Goal: Task Accomplishment & Management: Manage account settings

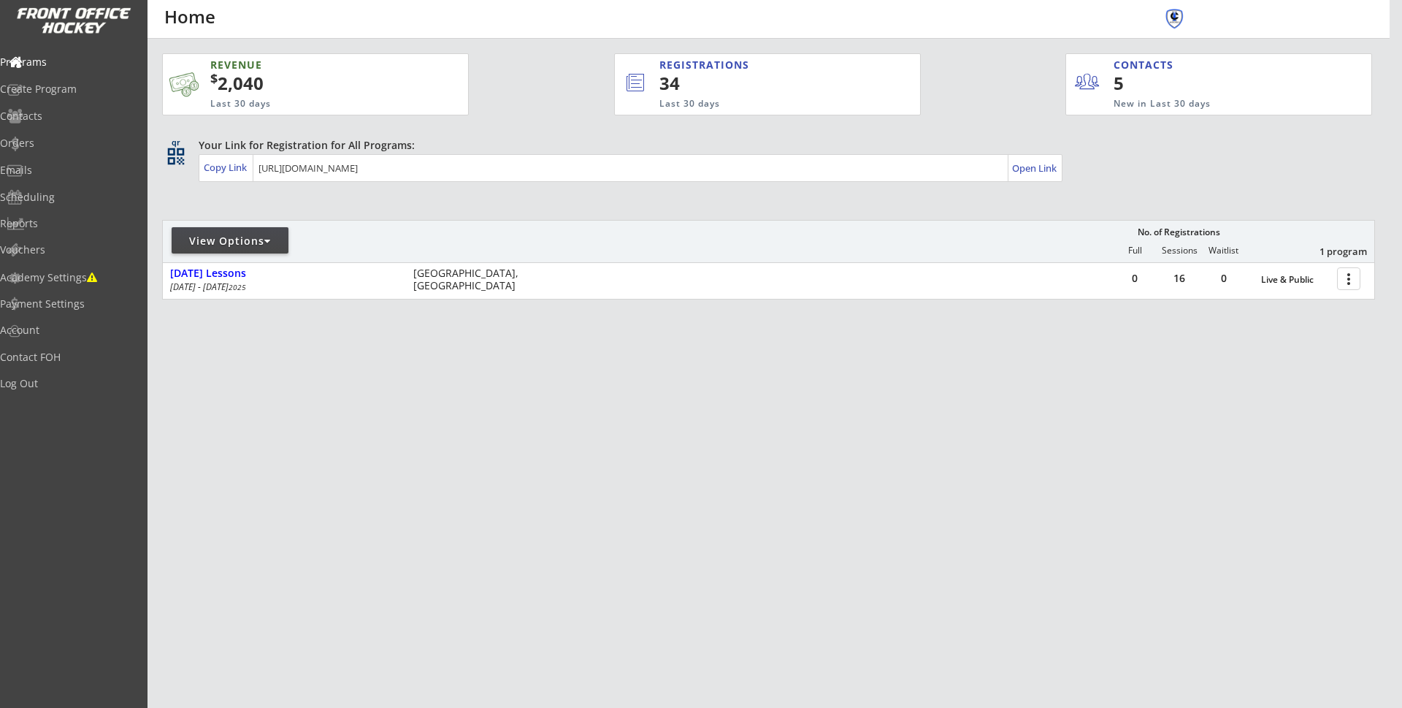
click at [279, 239] on div "View Options" at bounding box center [230, 241] width 117 height 15
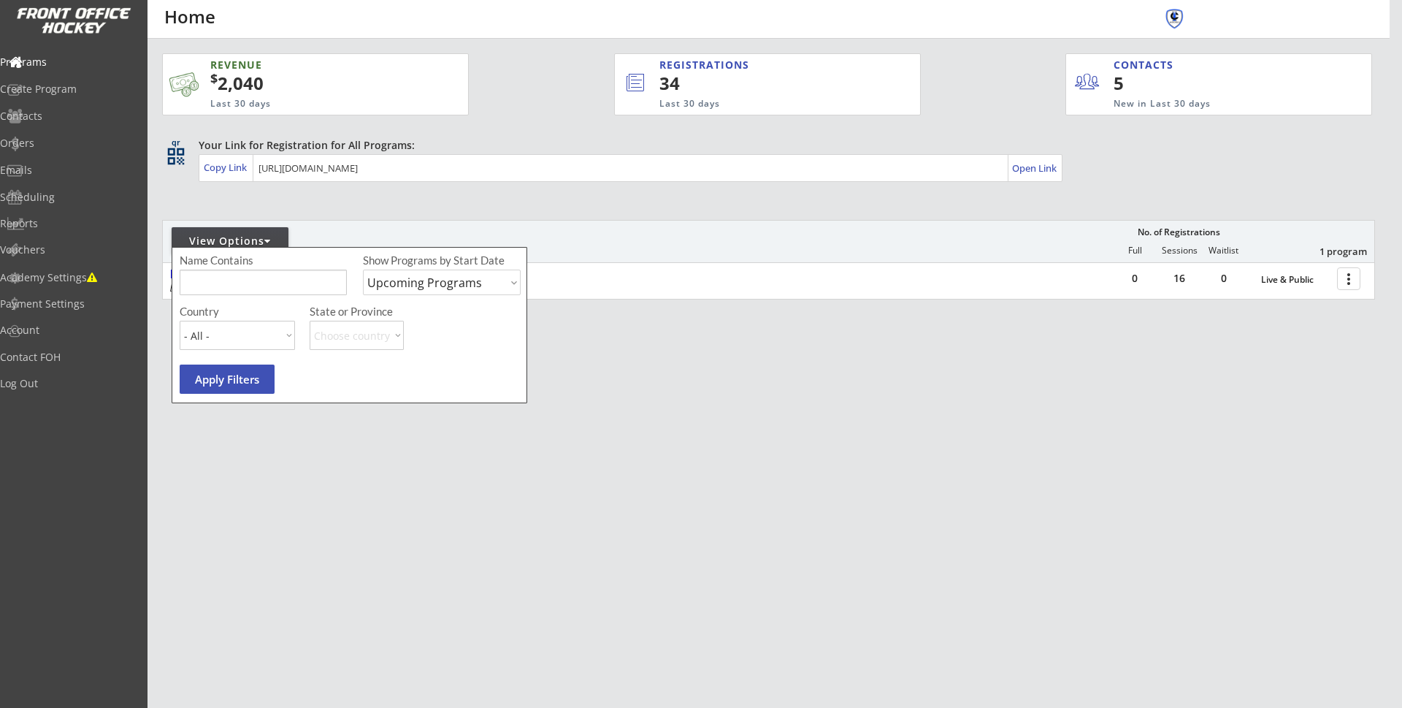
click at [516, 285] on select "Upcoming Programs Past Programs Specific Date Range" at bounding box center [442, 282] width 158 height 26
select select ""Past Programs""
click at [363, 269] on select "Upcoming Programs Past Programs Specific Date Range" at bounding box center [442, 282] width 158 height 26
click at [240, 374] on button "Apply Filters" at bounding box center [227, 378] width 95 height 29
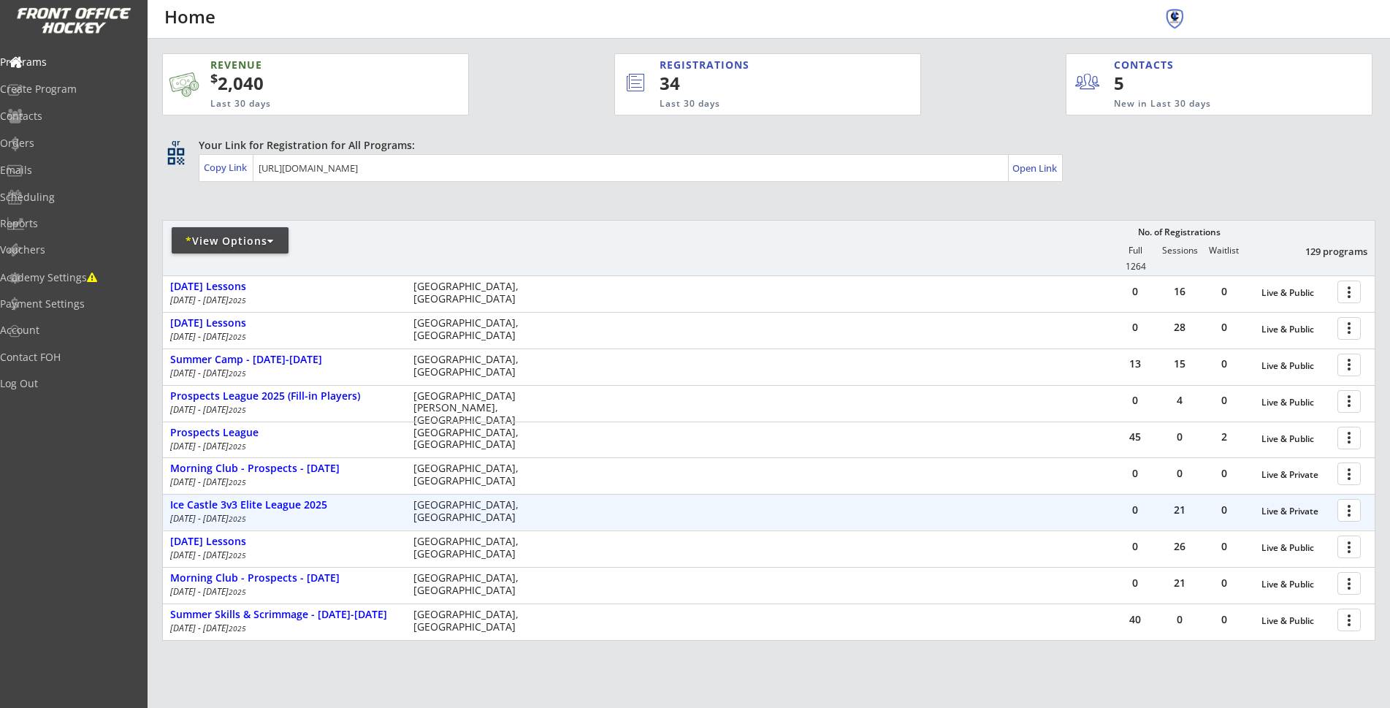
scroll to position [73, 0]
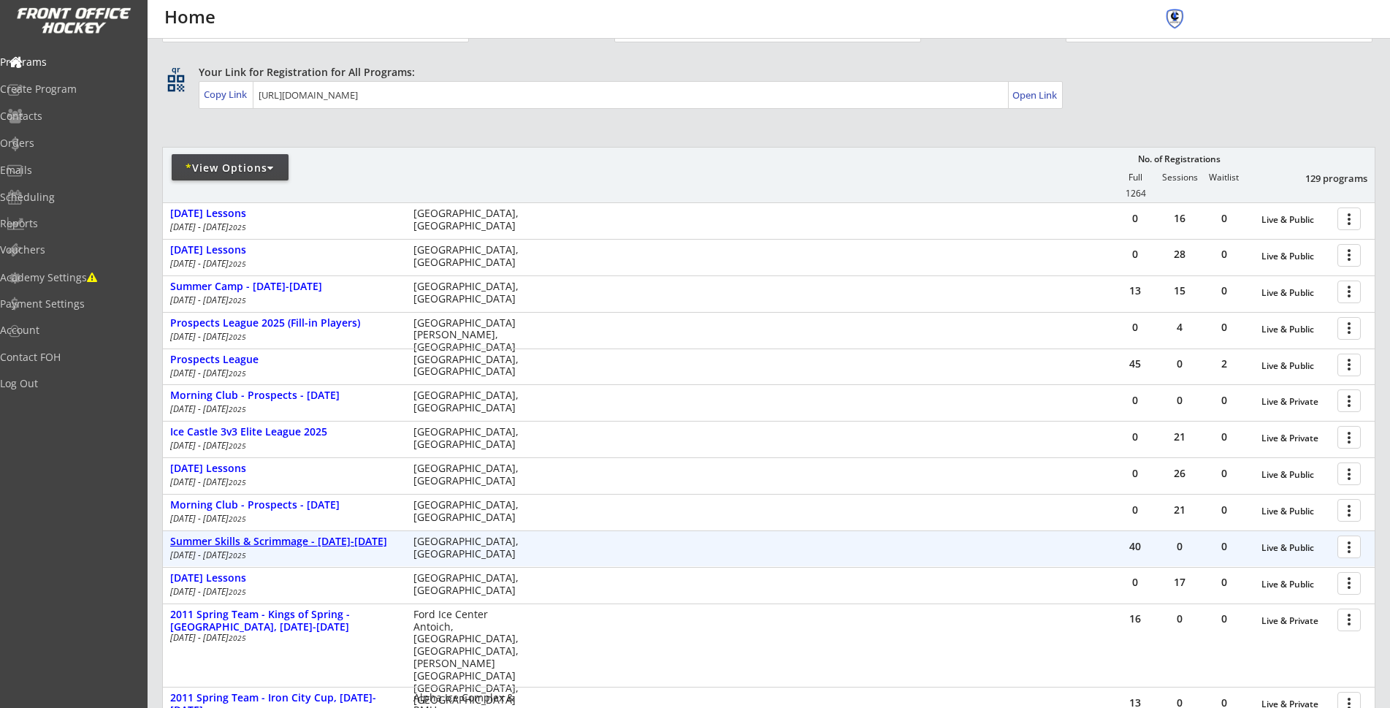
click at [334, 543] on div "Summer Skills & Scrimmage - [DATE]-[DATE]" at bounding box center [284, 541] width 228 height 12
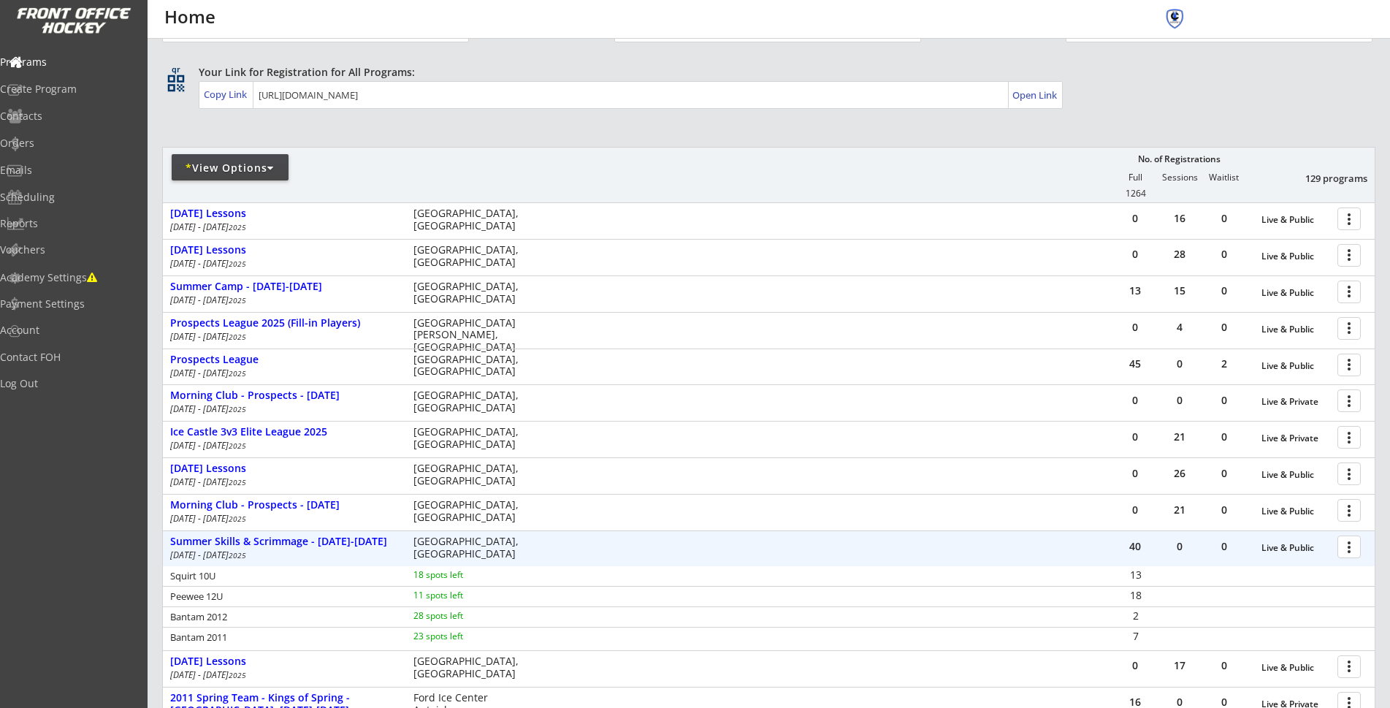
click at [1351, 544] on div at bounding box center [1352, 546] width 26 height 26
click at [1315, 574] on div "Program Roster" at bounding box center [1298, 572] width 104 height 10
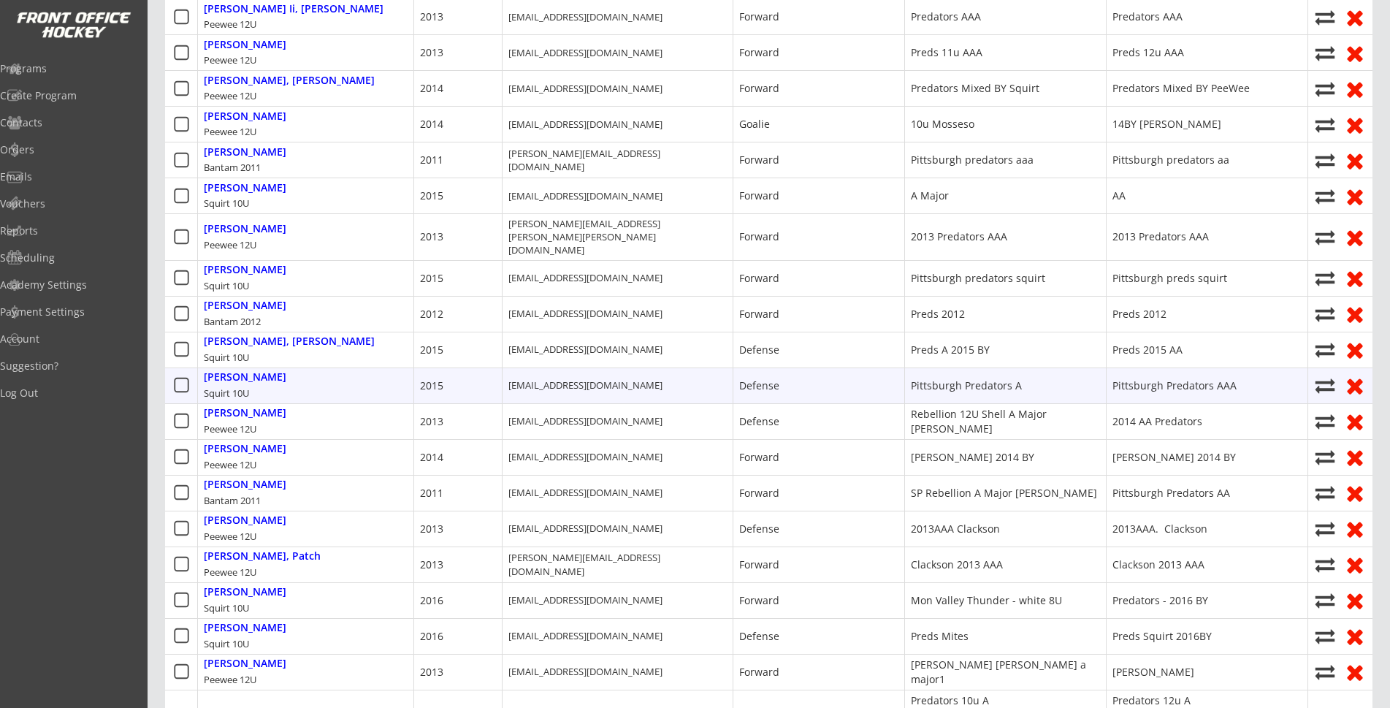
scroll to position [657, 0]
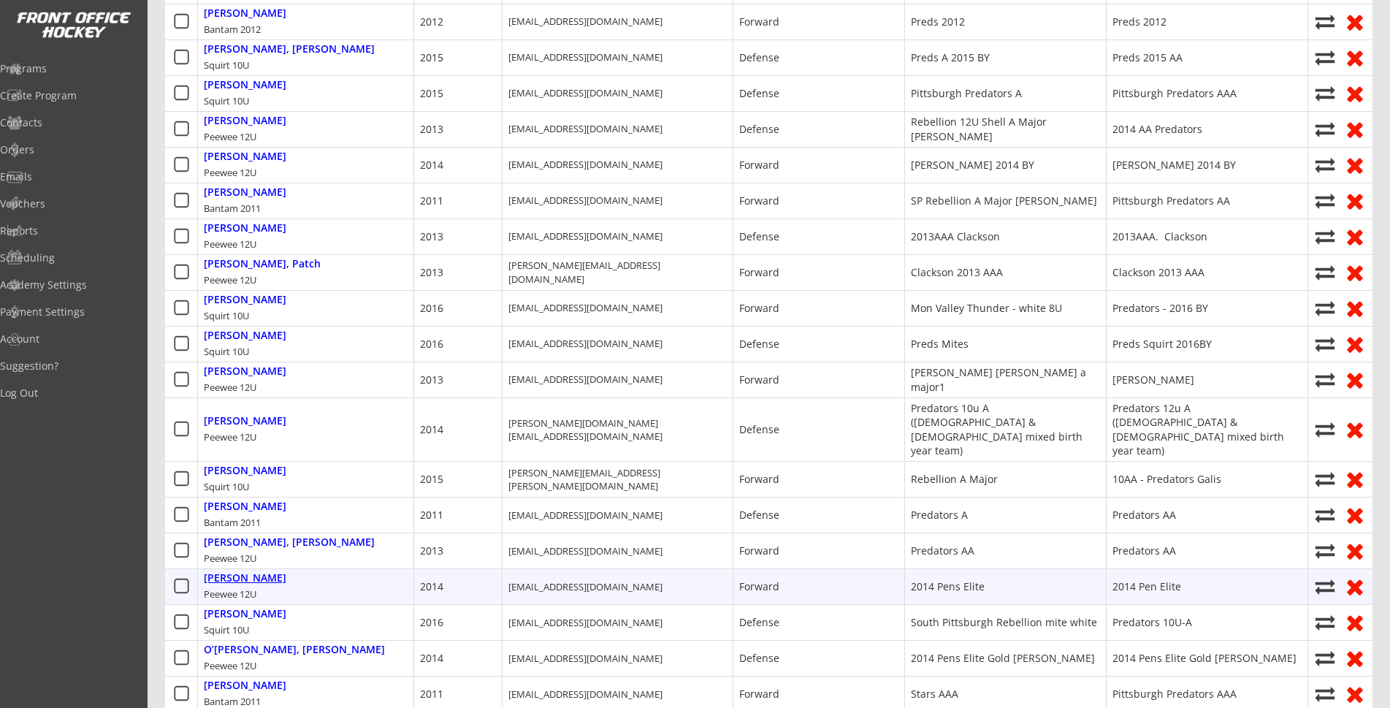
click at [223, 572] on div "[PERSON_NAME]" at bounding box center [245, 578] width 83 height 12
select select ""Forward""
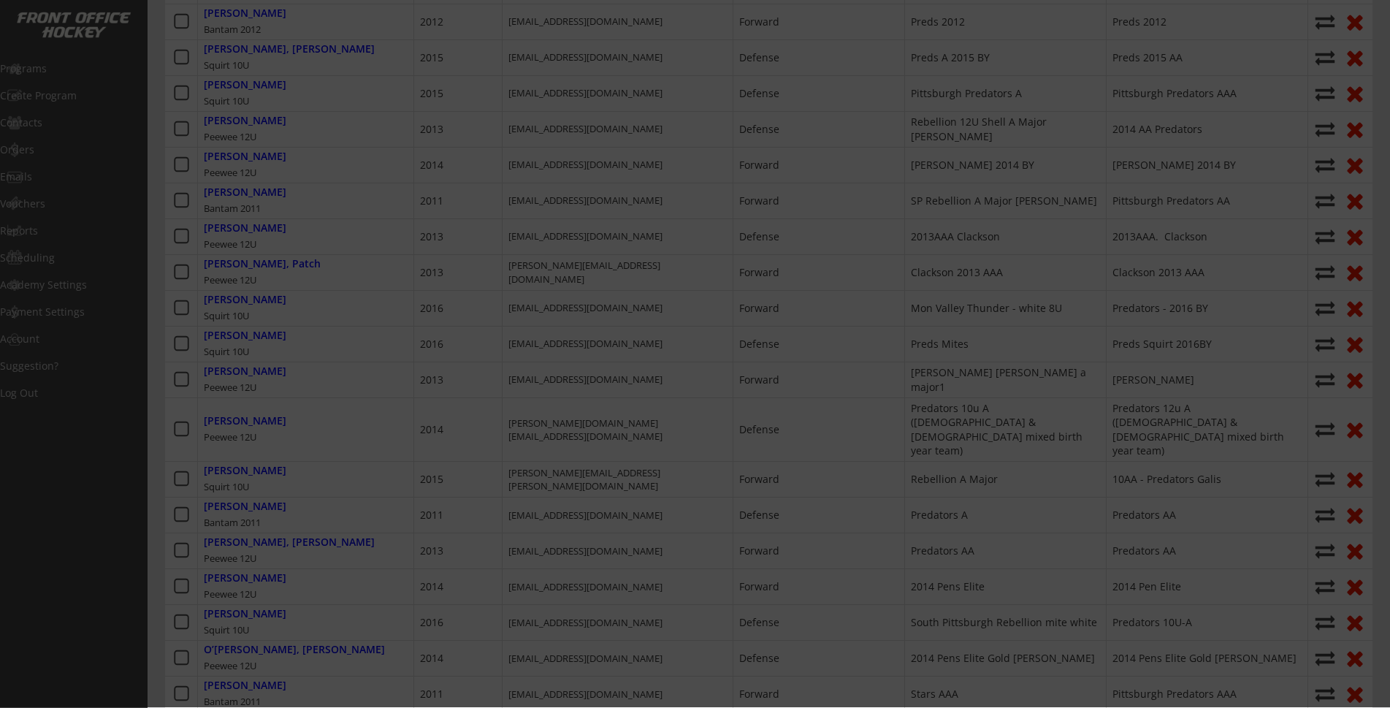
type input "2014 Pens Elite"
type input "2014 Pen Elite"
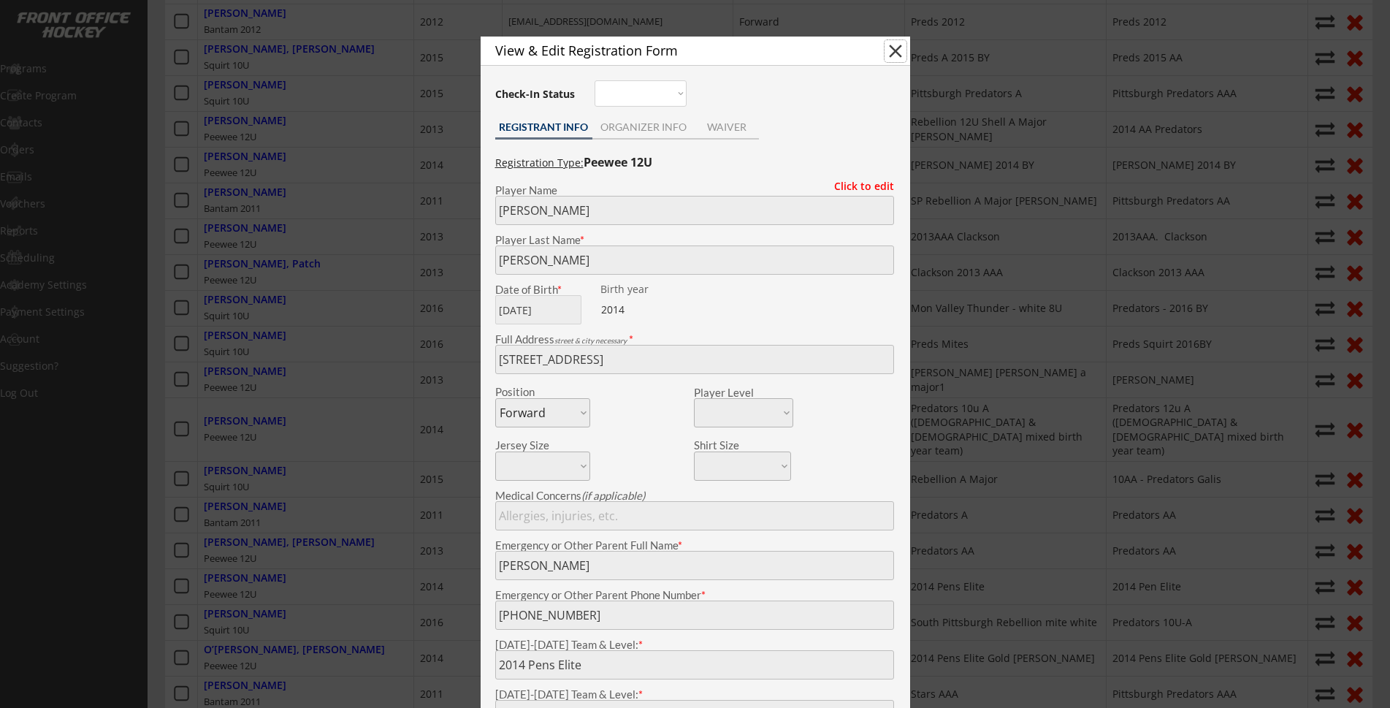
click at [900, 50] on button "close" at bounding box center [895, 51] width 22 height 22
select select ""PLACEHOLDER_1427118222253""
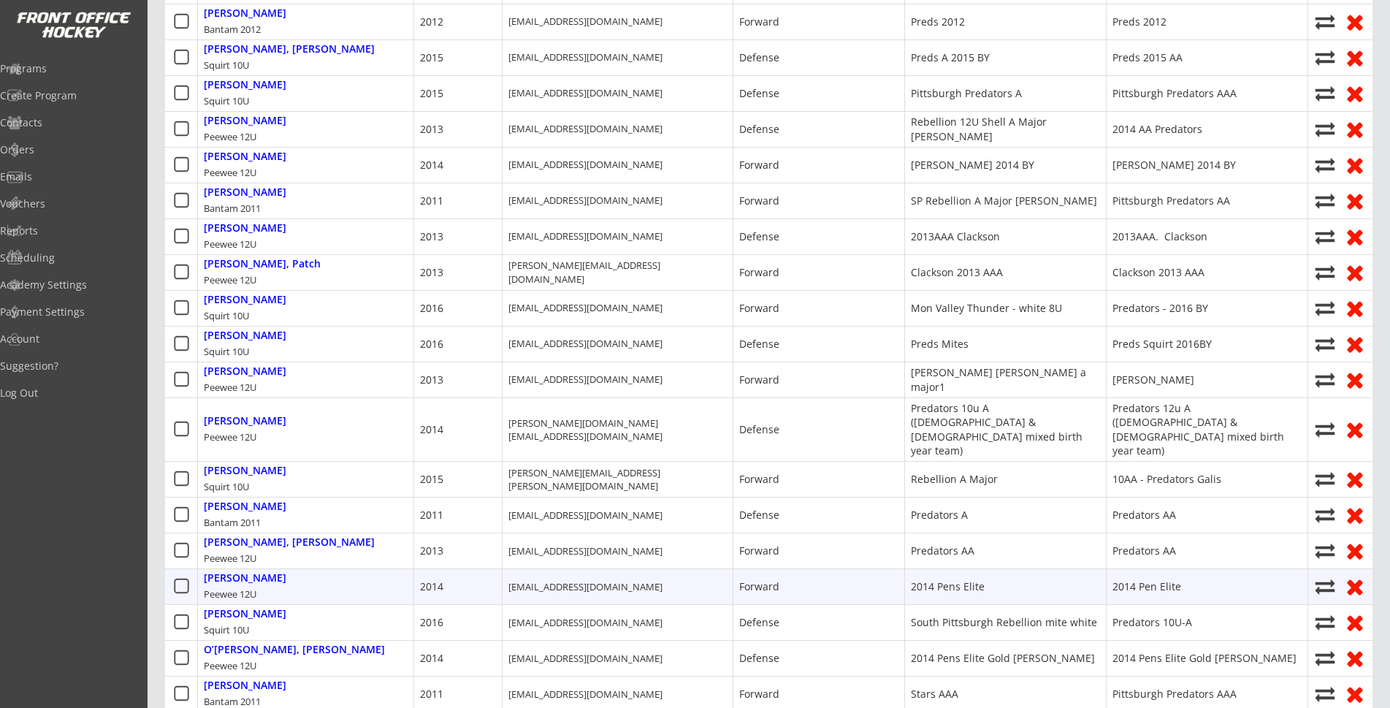
click at [183, 577] on icon at bounding box center [181, 586] width 18 height 18
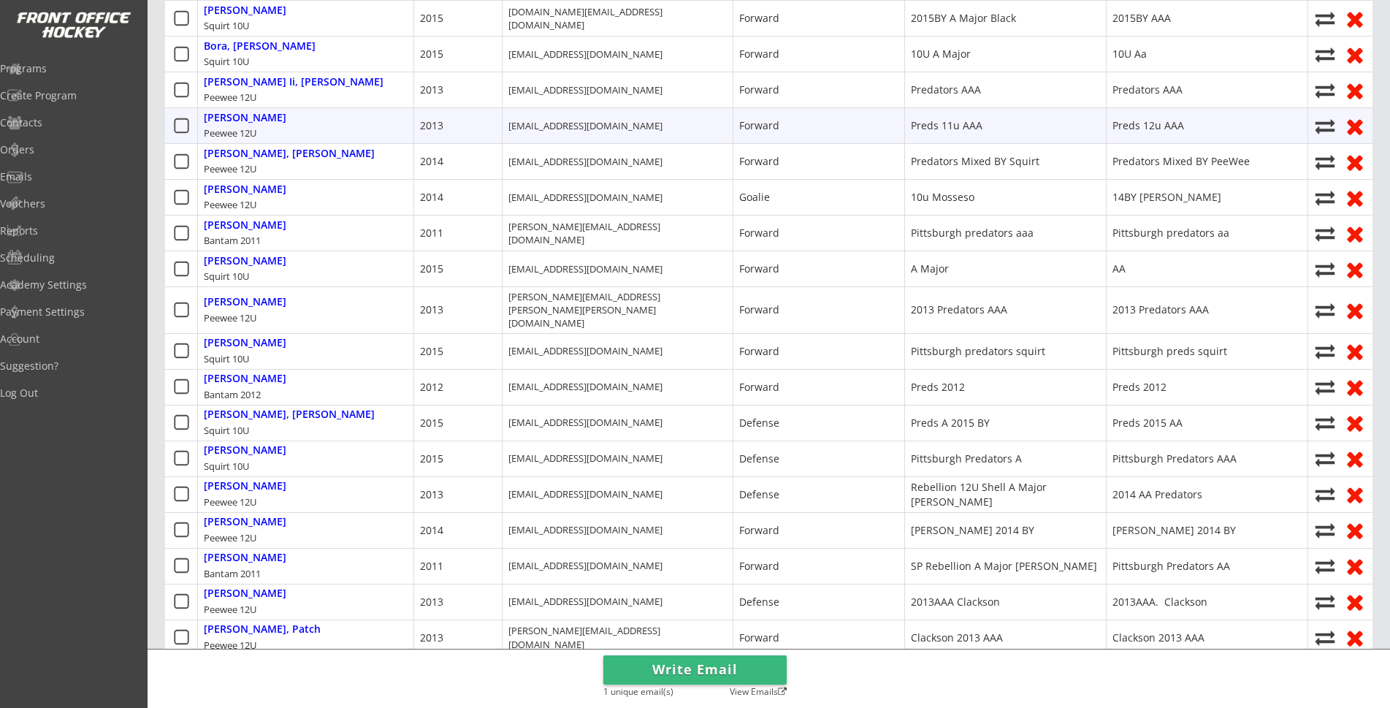
scroll to position [0, 0]
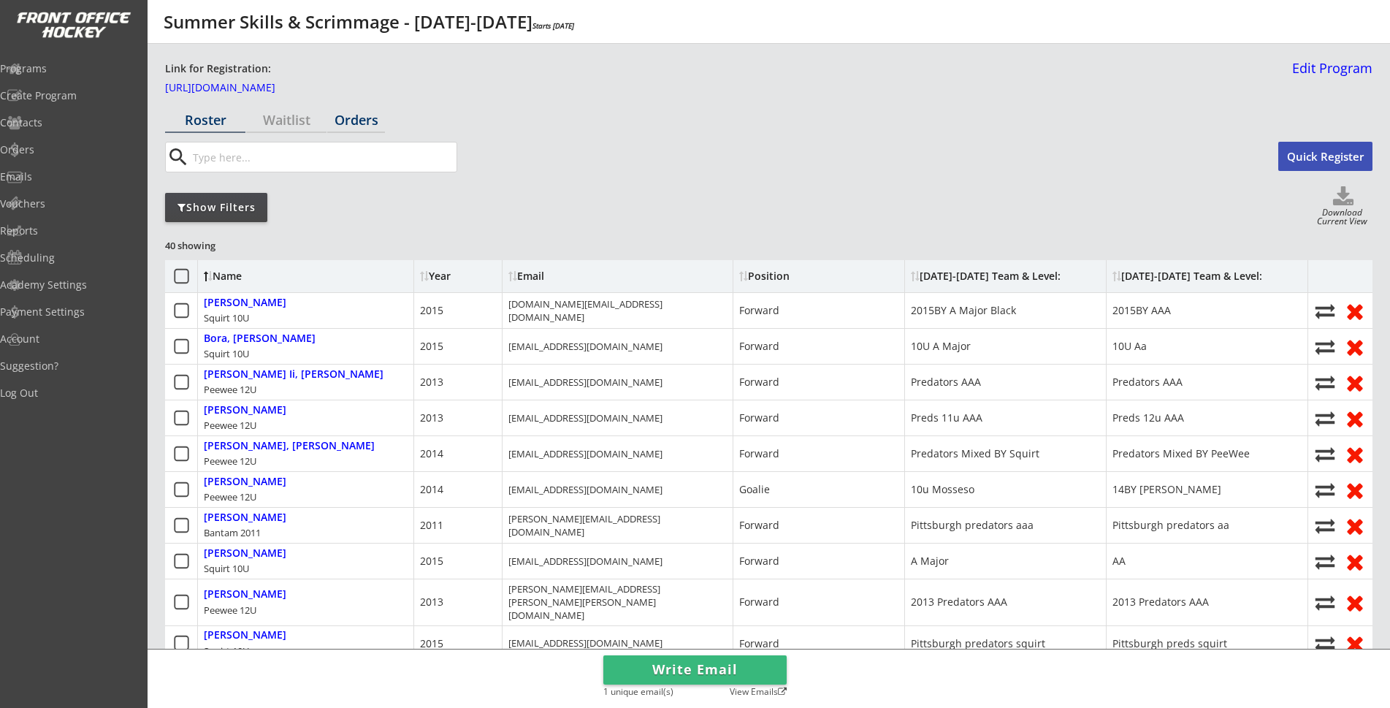
click at [341, 118] on div "Orders" at bounding box center [356, 119] width 58 height 13
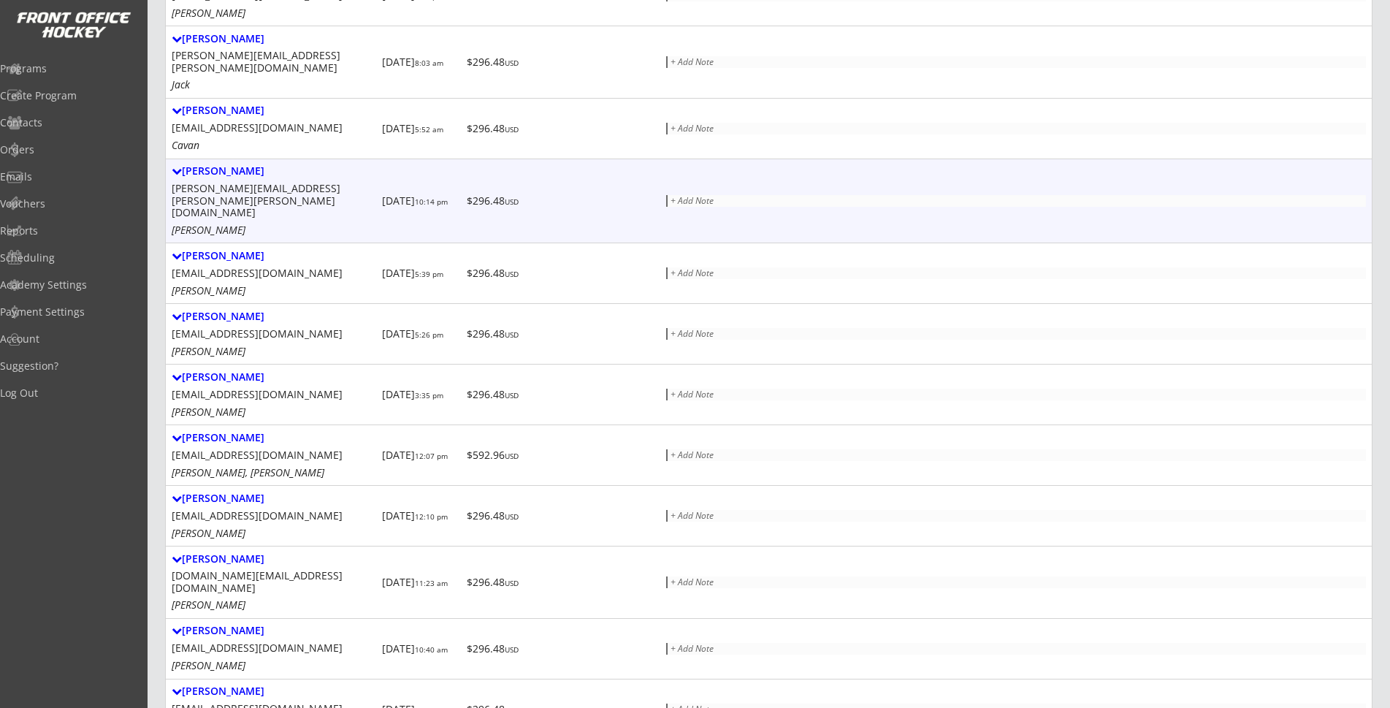
scroll to position [801, 0]
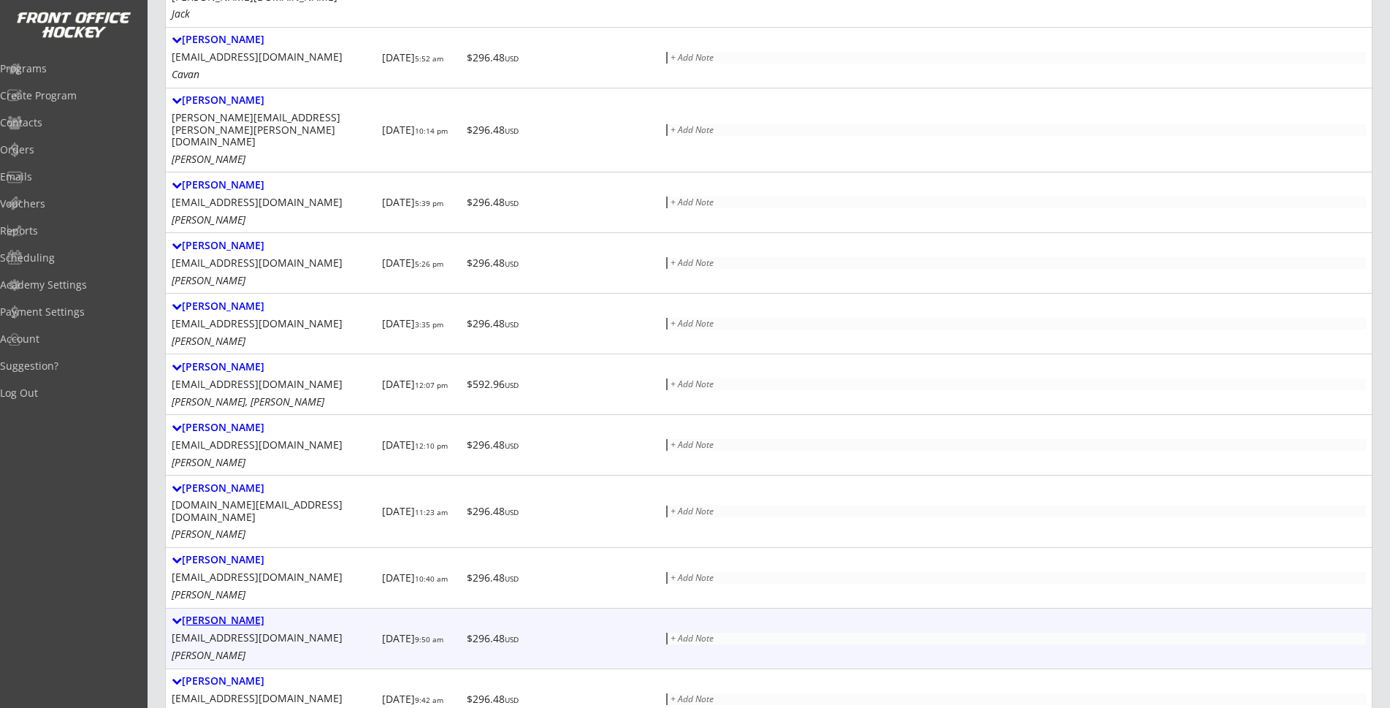
click at [196, 614] on div "Eric Newman" at bounding box center [274, 620] width 204 height 12
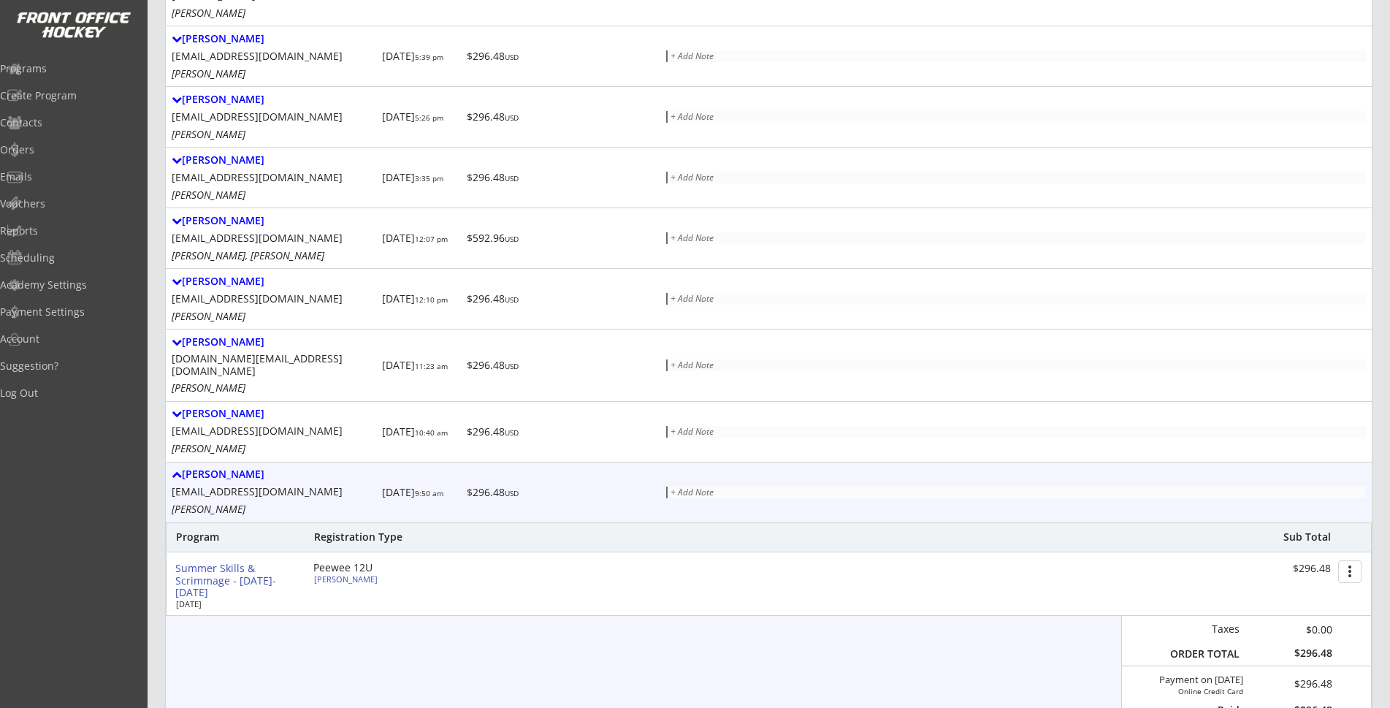
scroll to position [1020, 0]
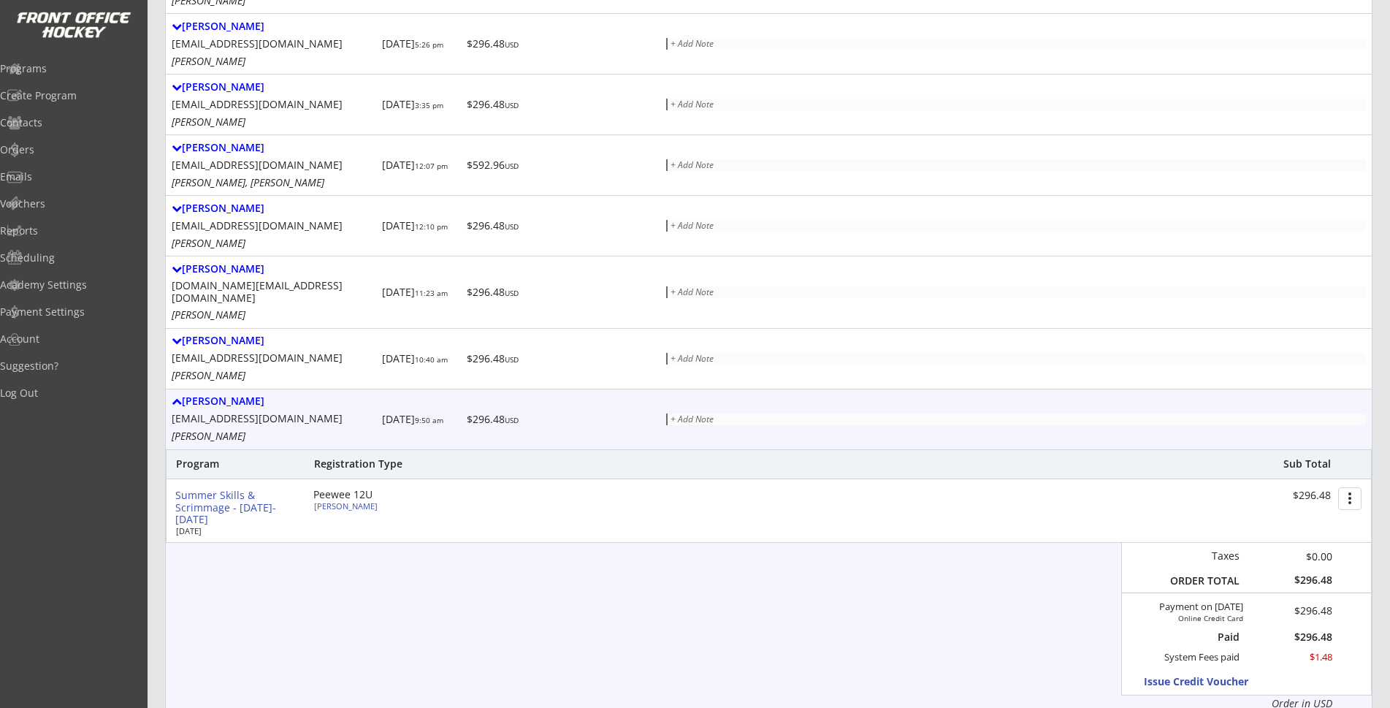
click at [339, 502] on div "Logan Newman" at bounding box center [395, 506] width 163 height 8
select select ""Forward""
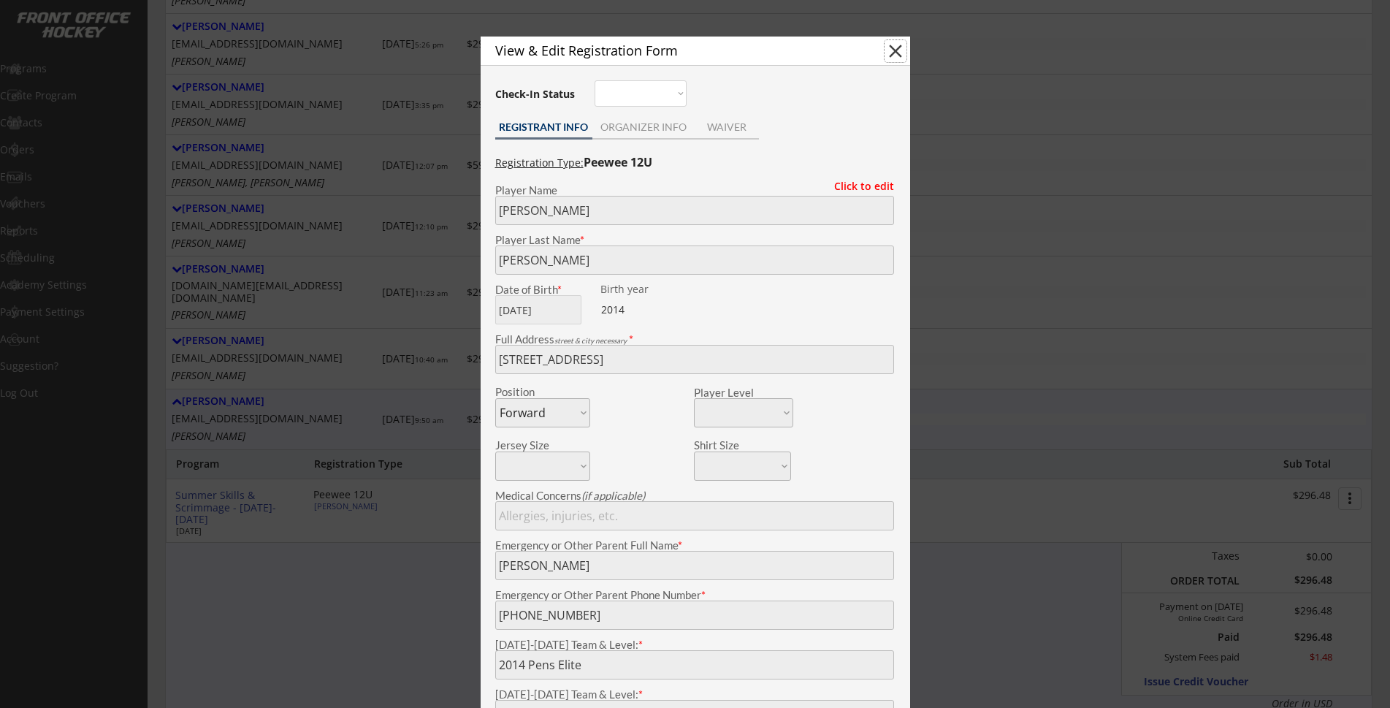
click at [892, 46] on button "close" at bounding box center [895, 51] width 22 height 22
select select ""PLACEHOLDER_1427118222253""
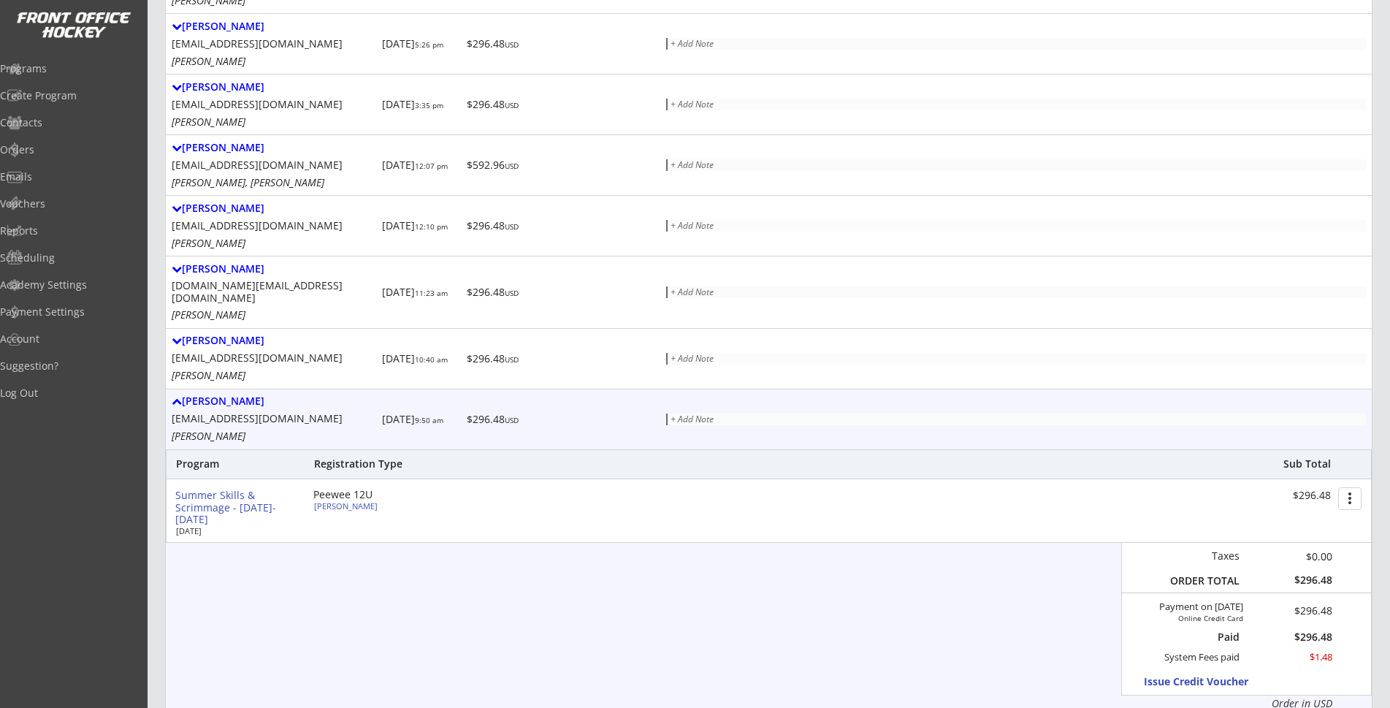
click at [1352, 487] on button "more_vert" at bounding box center [1349, 498] width 23 height 23
click at [957, 583] on div "Program Registration Type Sub Total Summer Skills & Scrimmage - June-July 2025 …" at bounding box center [769, 579] width 1206 height 261
click at [1212, 671] on button "Issue Credit Voucher" at bounding box center [1211, 681] width 135 height 20
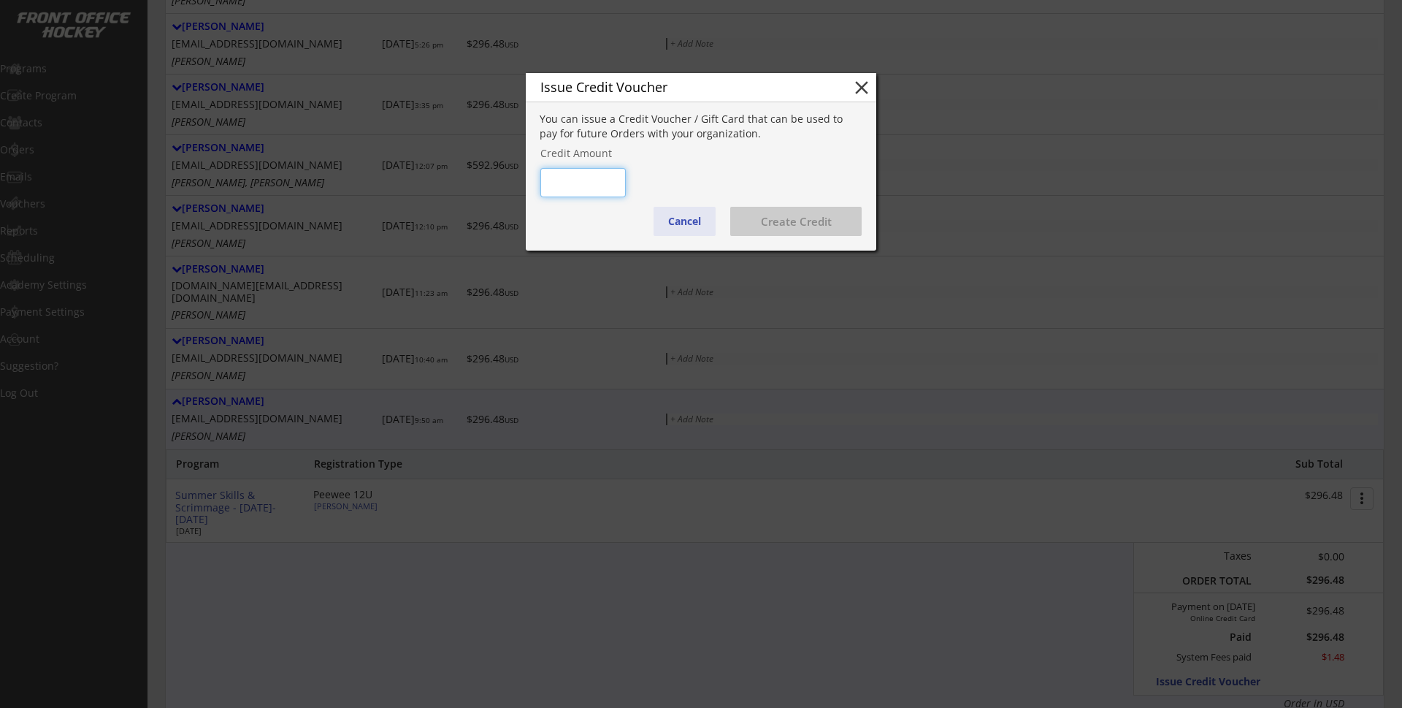
click at [676, 223] on button "Cancel" at bounding box center [685, 221] width 62 height 29
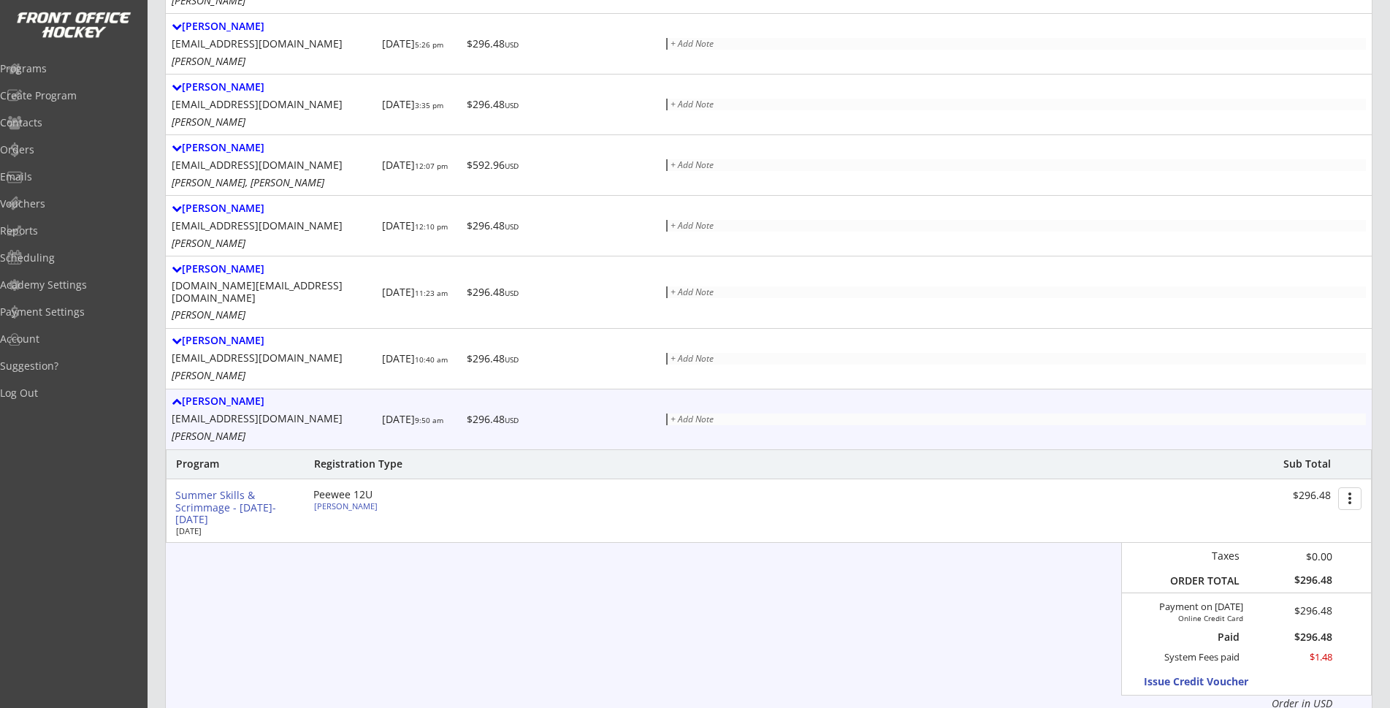
click at [221, 707] on div "Refund Options" at bounding box center [221, 716] width 83 height 11
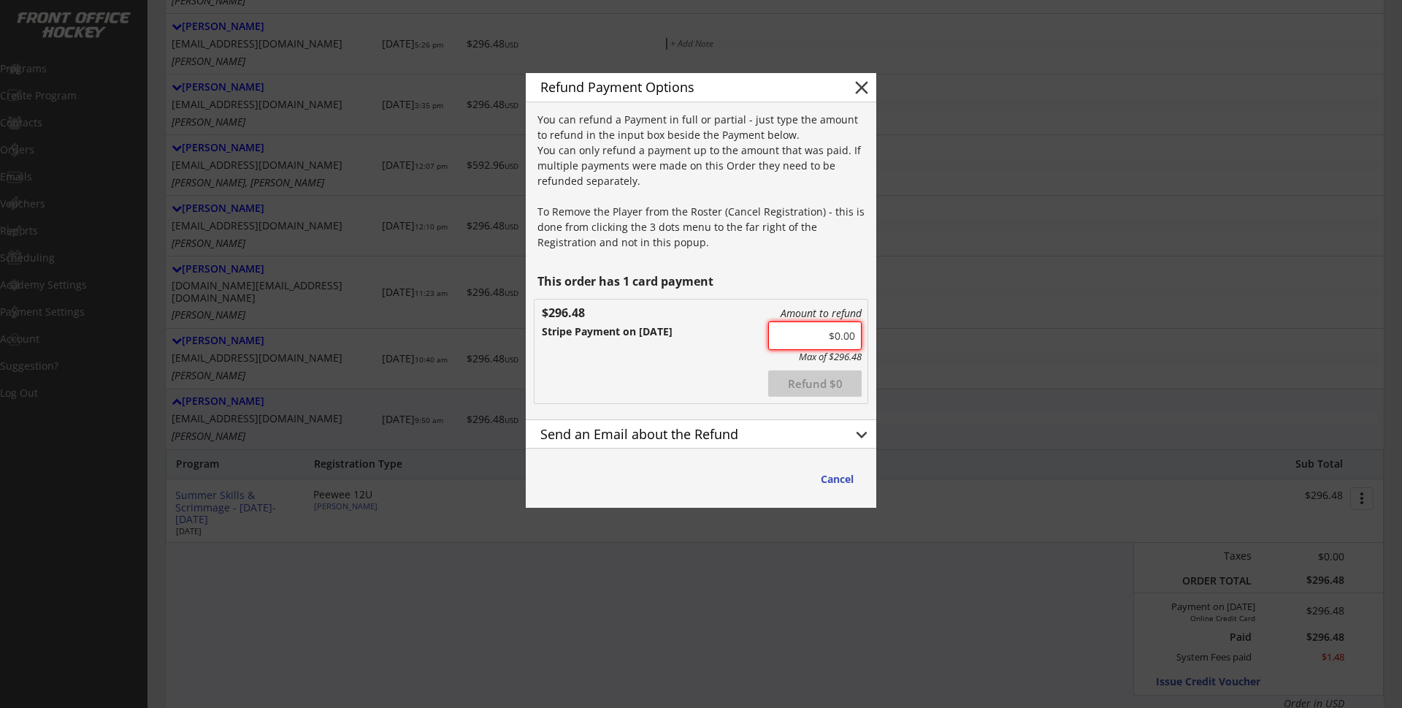
click at [830, 331] on input "input" at bounding box center [814, 335] width 93 height 28
click at [835, 332] on input "input" at bounding box center [814, 335] width 93 height 28
click at [862, 433] on button "keyboard_arrow_down" at bounding box center [862, 435] width 22 height 22
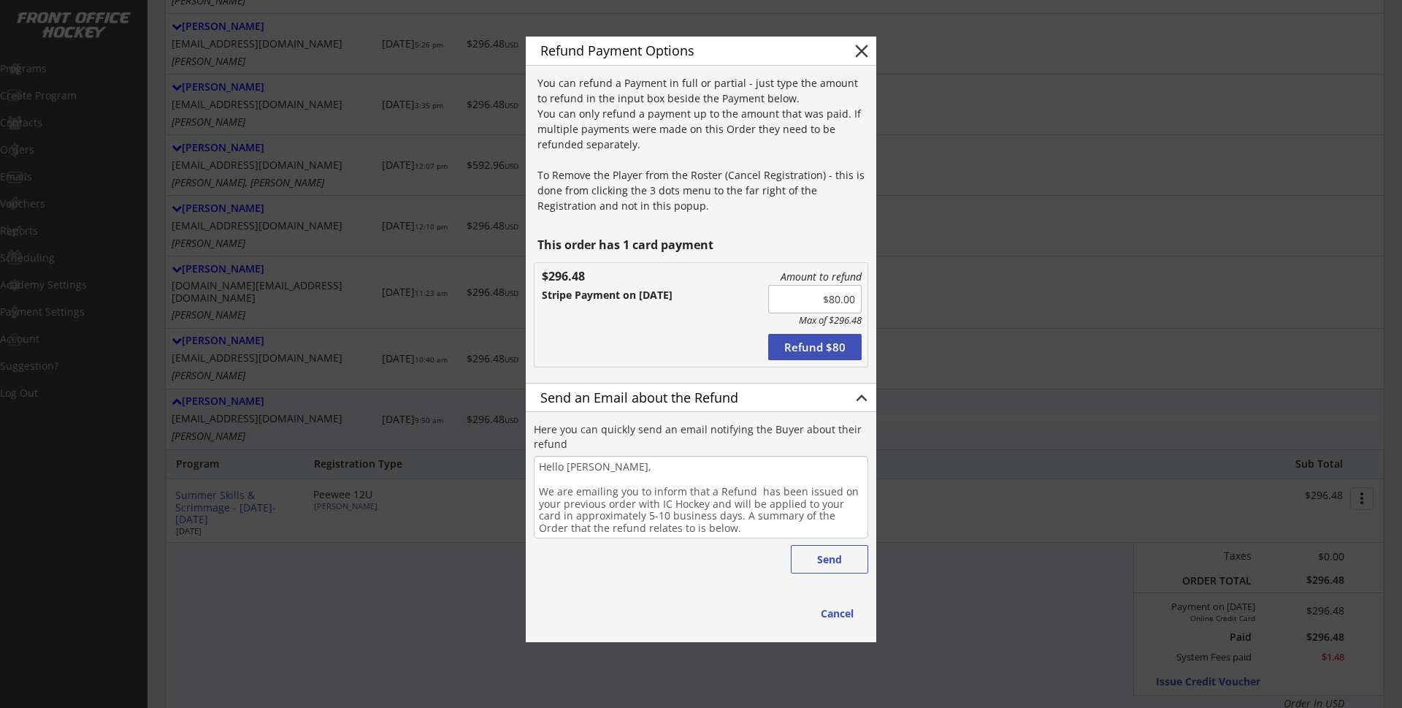
click at [835, 296] on input "input" at bounding box center [814, 299] width 93 height 28
click at [816, 342] on button "Refund $215" at bounding box center [814, 347] width 93 height 26
type input "$0.00"
click at [830, 564] on button "Send" at bounding box center [829, 559] width 77 height 28
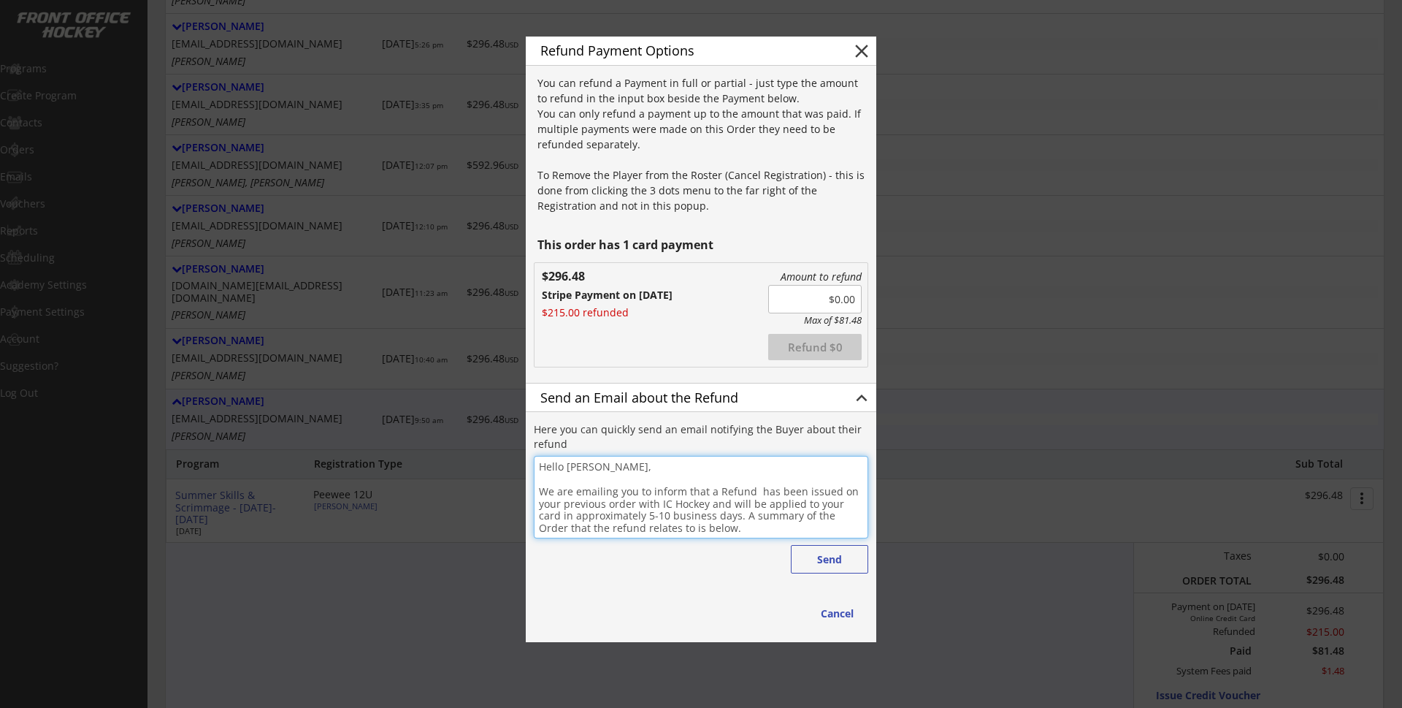
drag, startPoint x: 735, startPoint y: 526, endPoint x: 717, endPoint y: 513, distance: 22.1
click at [717, 513] on textarea "Hello Eric, We are emailing you to inform that a Refund has been issued on your…" at bounding box center [701, 497] width 334 height 83
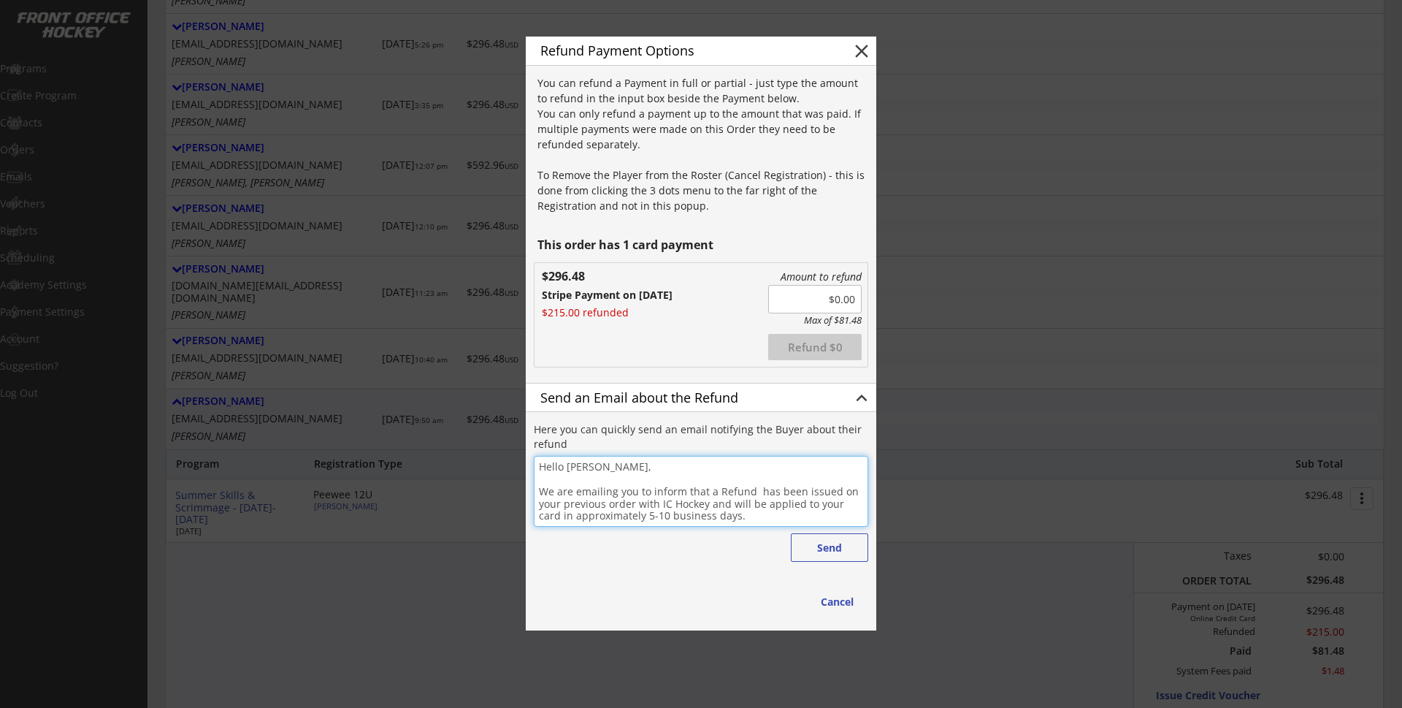
drag, startPoint x: 565, startPoint y: 504, endPoint x: 635, endPoint y: 499, distance: 70.3
click at [635, 499] on textarea "Hello Eric, We are emailing you to inform that a Refund has been issued on your…" at bounding box center [701, 491] width 334 height 71
click at [827, 546] on button "Send" at bounding box center [829, 547] width 77 height 28
click at [824, 545] on button "Send" at bounding box center [829, 547] width 77 height 28
click at [860, 53] on button "close" at bounding box center [862, 51] width 22 height 22
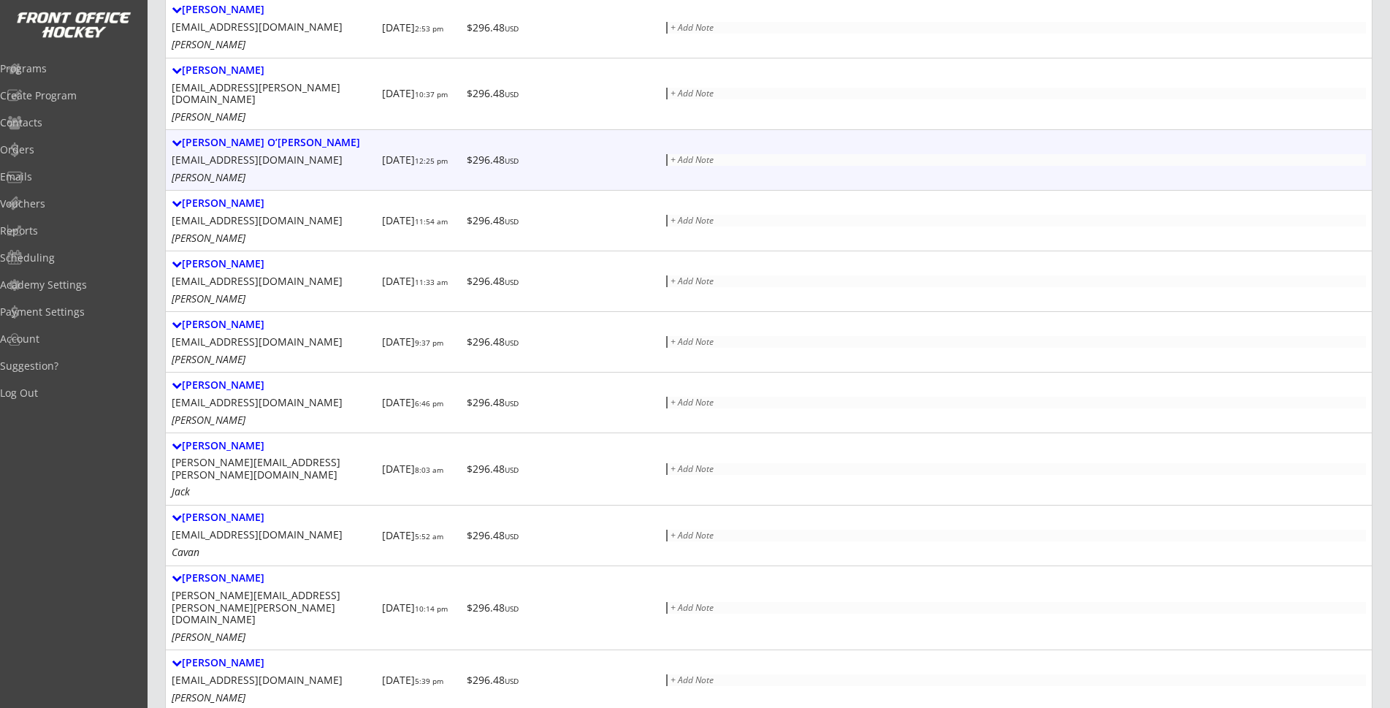
scroll to position [250, 0]
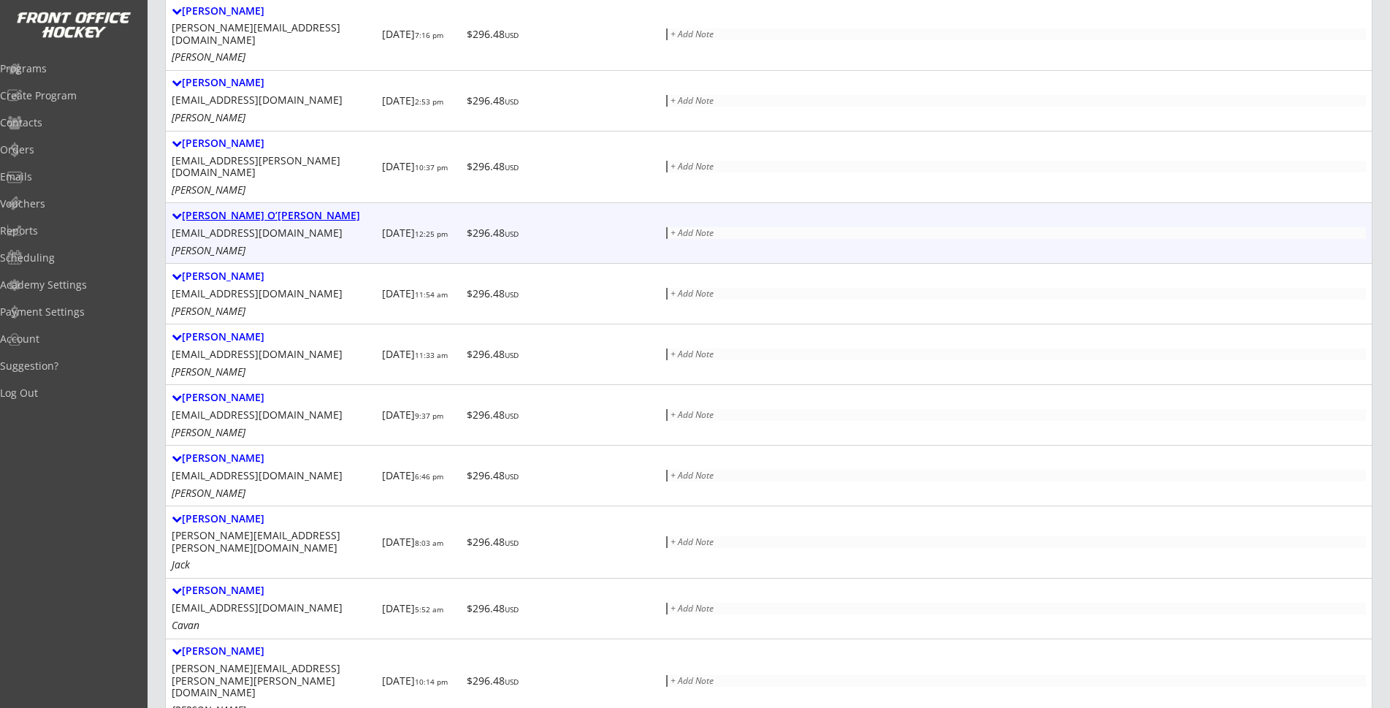
click at [244, 210] on div "Lauren O’brian" at bounding box center [274, 216] width 204 height 12
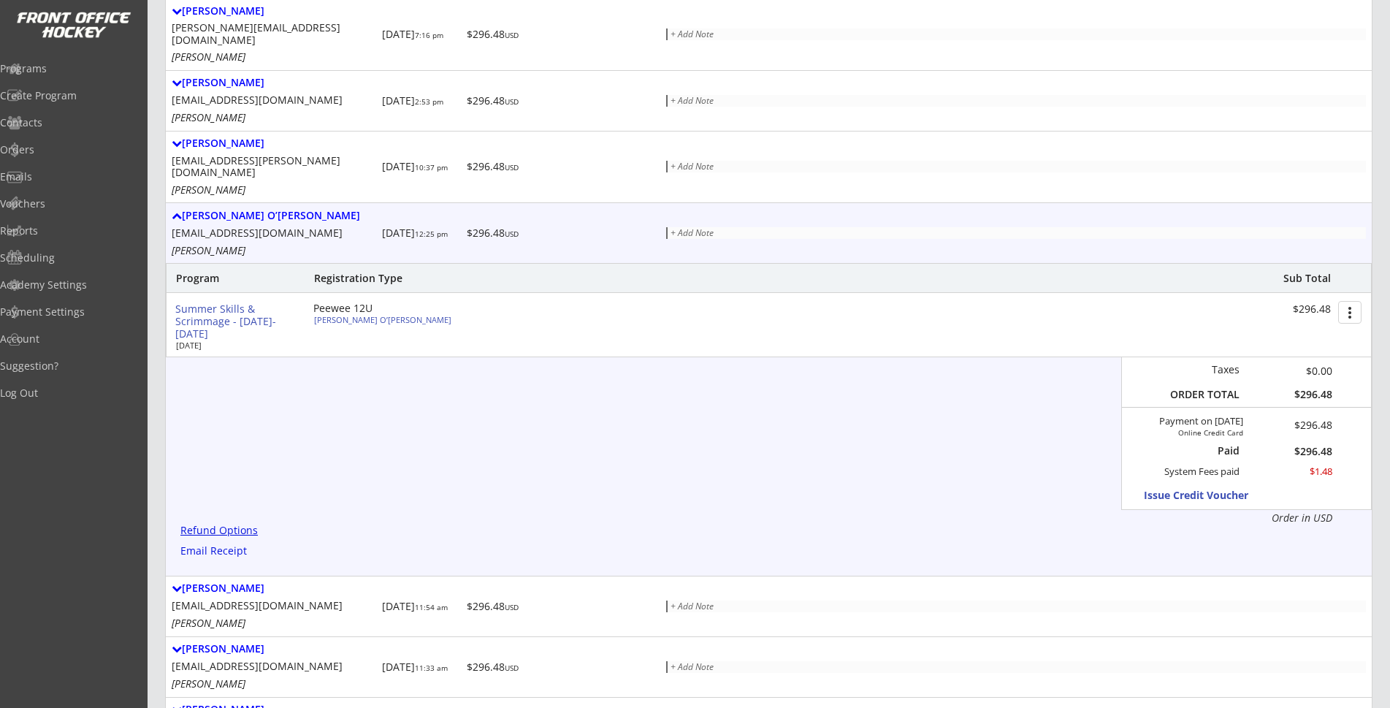
click at [237, 525] on div "Refund Options" at bounding box center [221, 530] width 83 height 11
type textarea "Hello Lauren, We are emailing you to inform that a Refund has been issued on yo…"
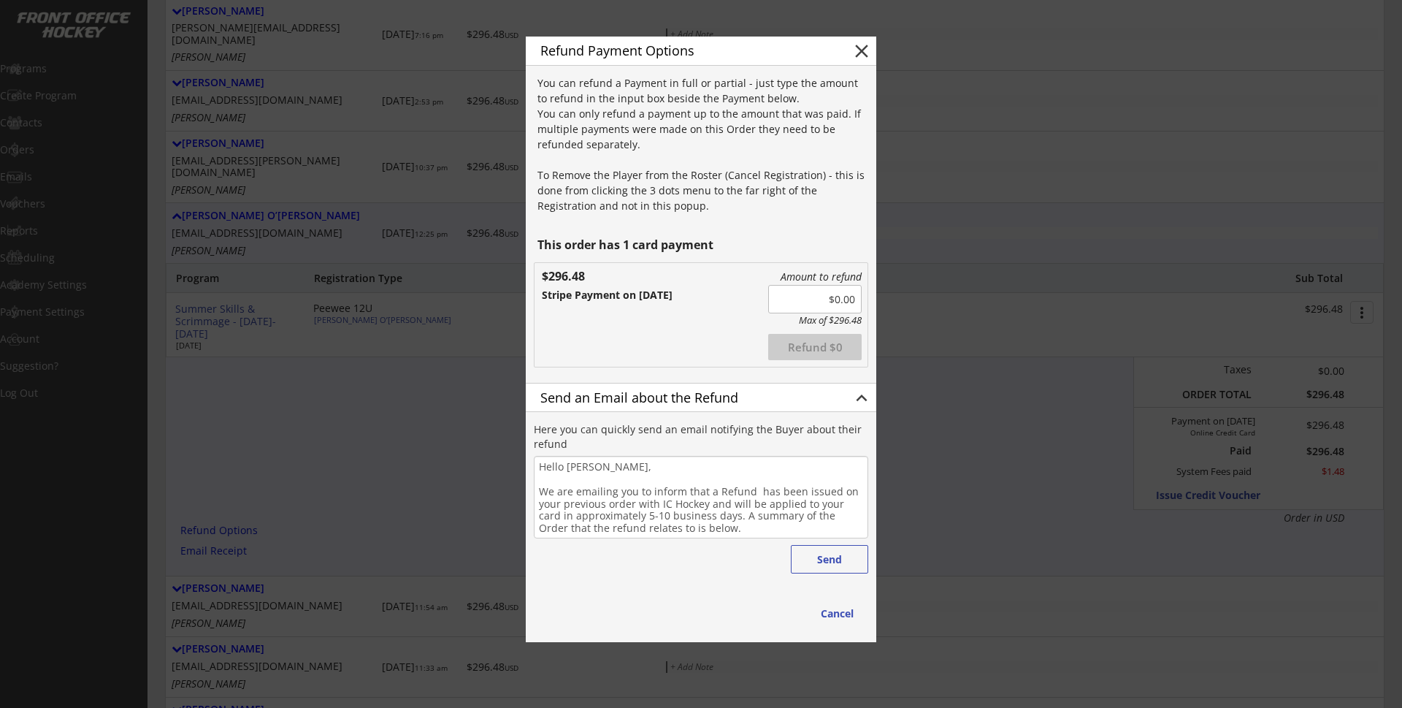
click at [835, 299] on input "input" at bounding box center [814, 299] width 93 height 28
type input "$215.00"
drag, startPoint x: 608, startPoint y: 504, endPoint x: 565, endPoint y: 506, distance: 42.4
click at [565, 506] on textarea "Hello Lauren, We are emailing you to inform that a Refund has been issued on yo…" at bounding box center [701, 497] width 334 height 83
drag, startPoint x: 757, startPoint y: 532, endPoint x: 778, endPoint y: 515, distance: 27.0
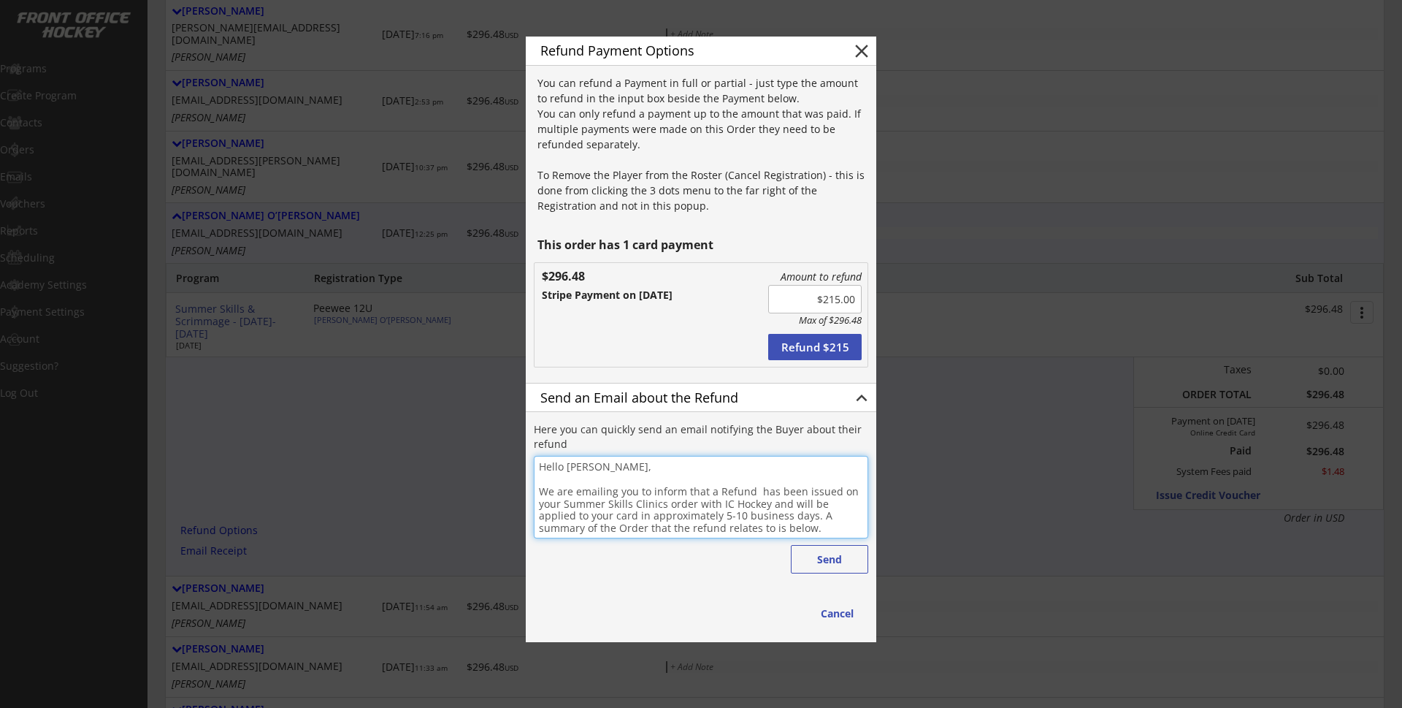
click at [778, 515] on textarea "Hello Lauren, We are emailing you to inform that a Refund has been issued on yo…" at bounding box center [701, 497] width 334 height 83
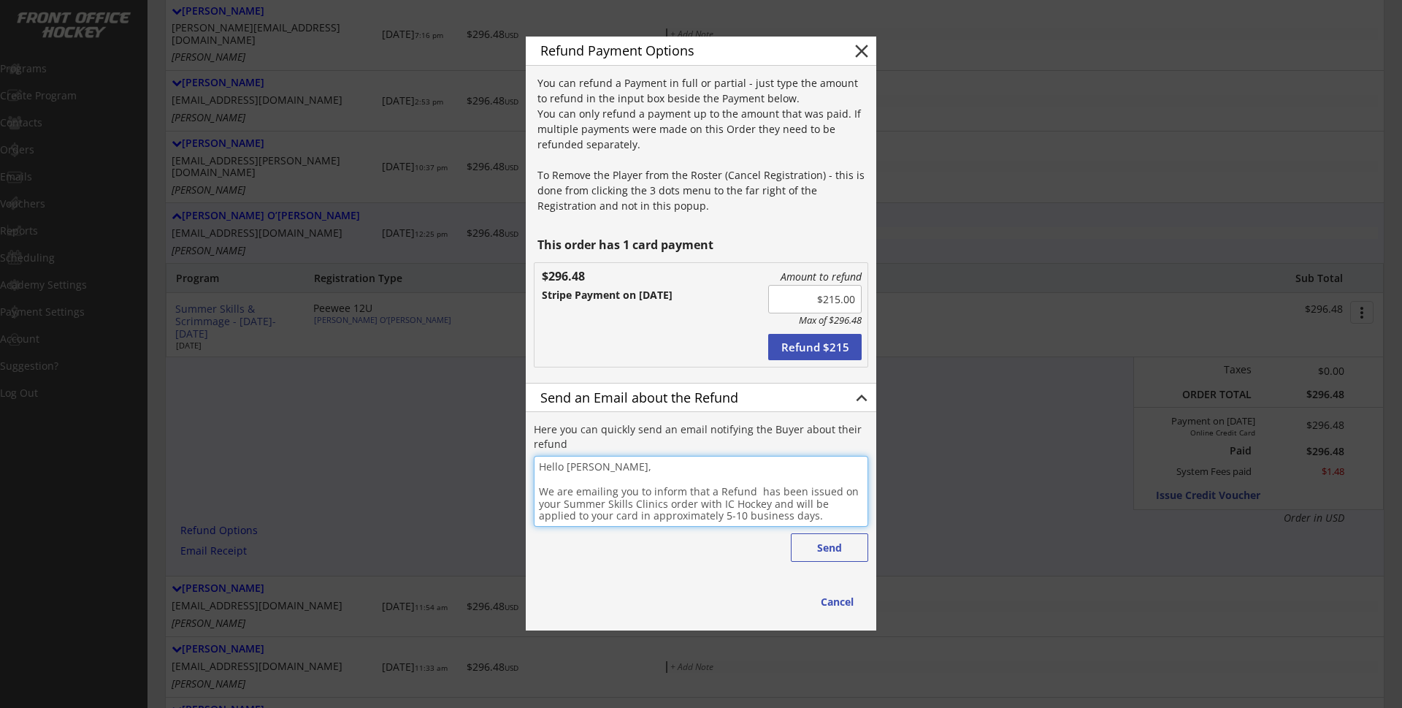
type textarea "Hello Lauren, We are emailing you to inform that a Refund has been issued on yo…"
click at [816, 342] on button "Refund $215" at bounding box center [814, 347] width 93 height 26
type input "$0.00"
click at [828, 540] on button "Send" at bounding box center [829, 547] width 77 height 28
click at [864, 50] on button "close" at bounding box center [862, 51] width 22 height 22
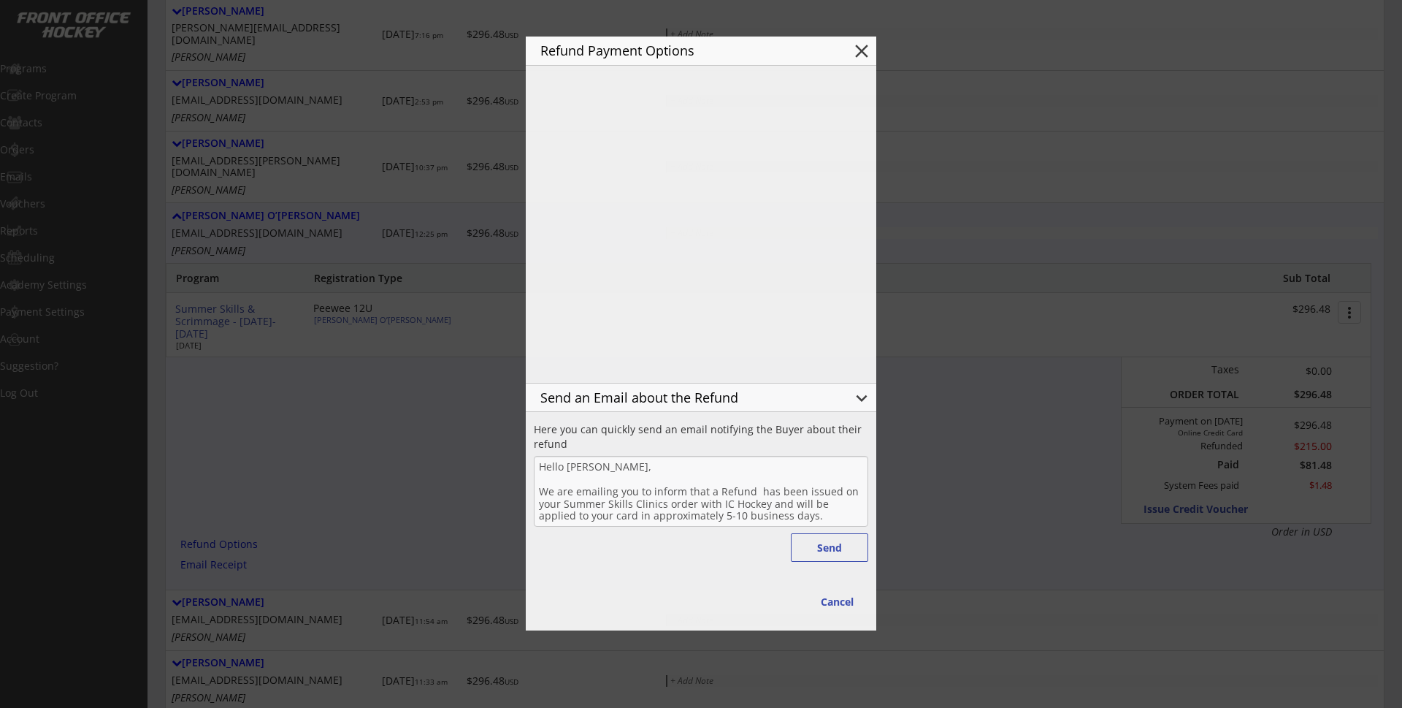
type textarea "Hello , We are emailing you to inform that a Refund has been issued on your pre…"
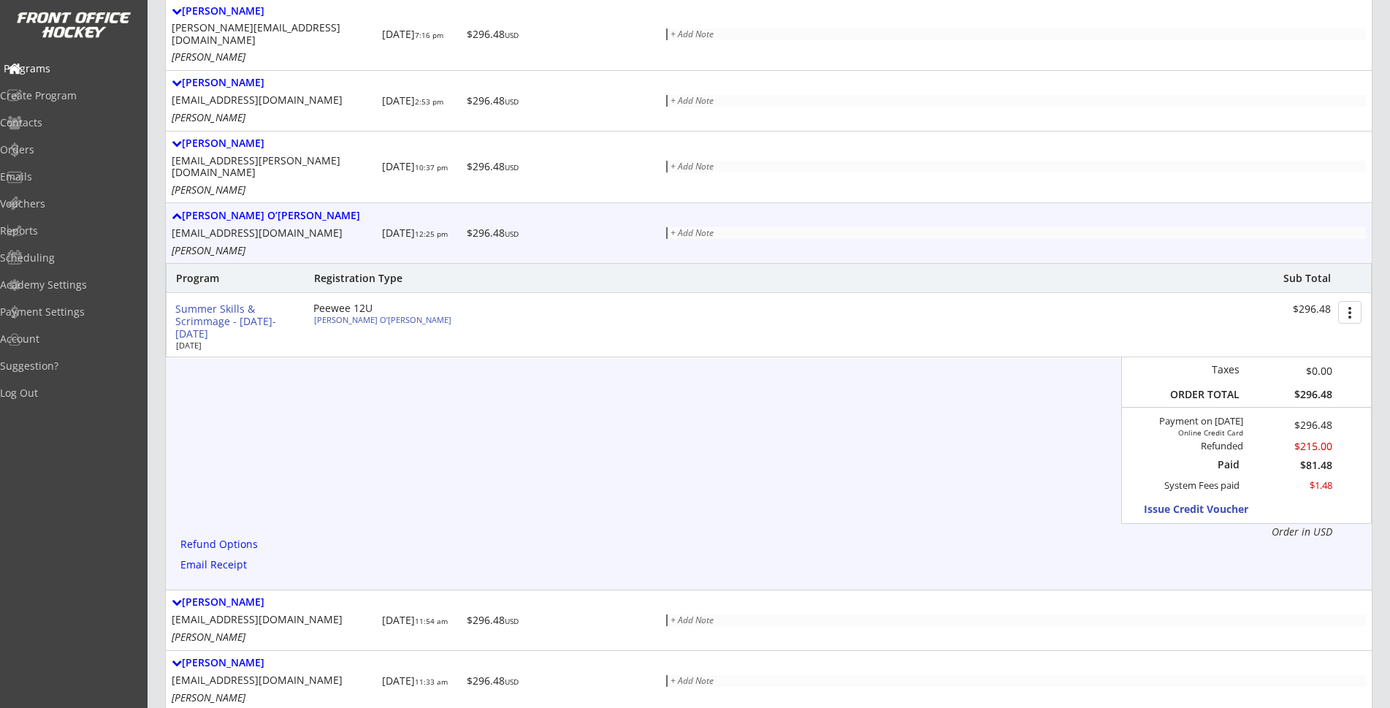
click at [53, 72] on div "Programs" at bounding box center [69, 69] width 131 height 10
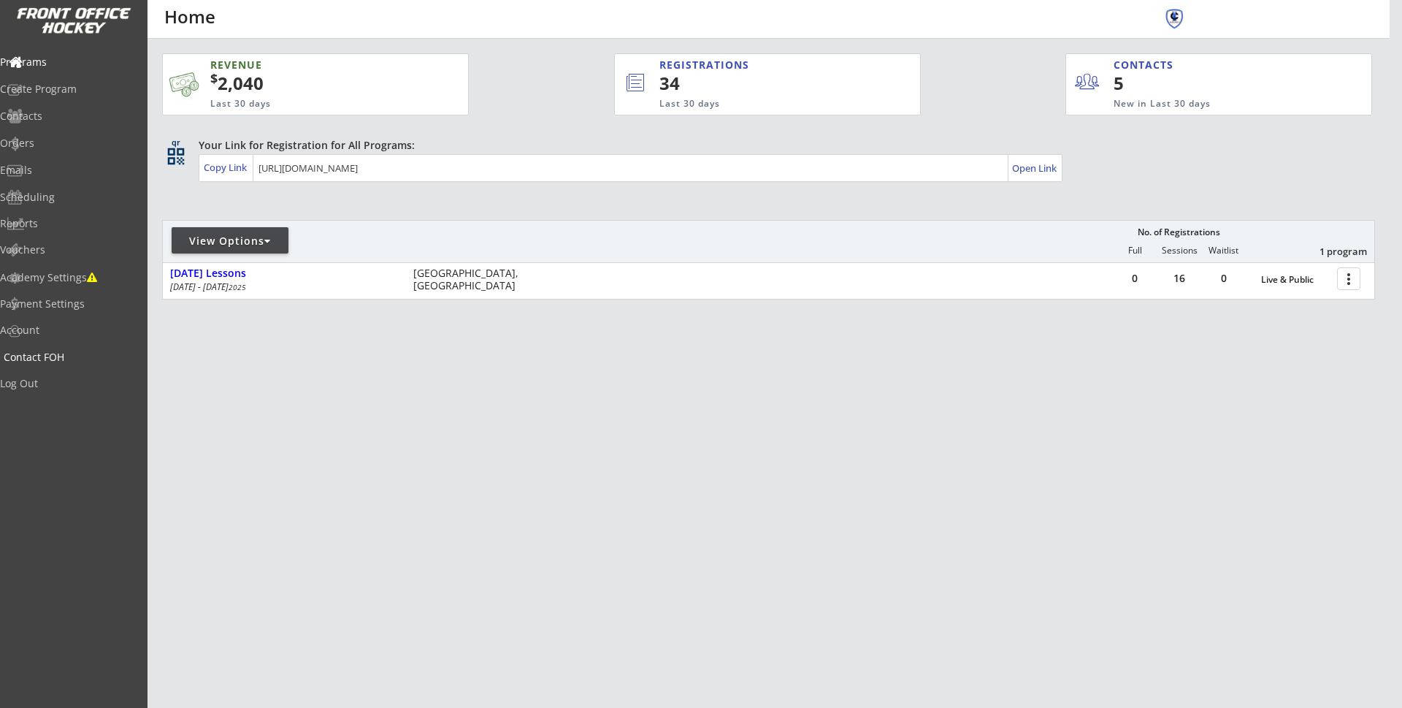
click at [66, 355] on div "Contact FOH" at bounding box center [69, 357] width 131 height 10
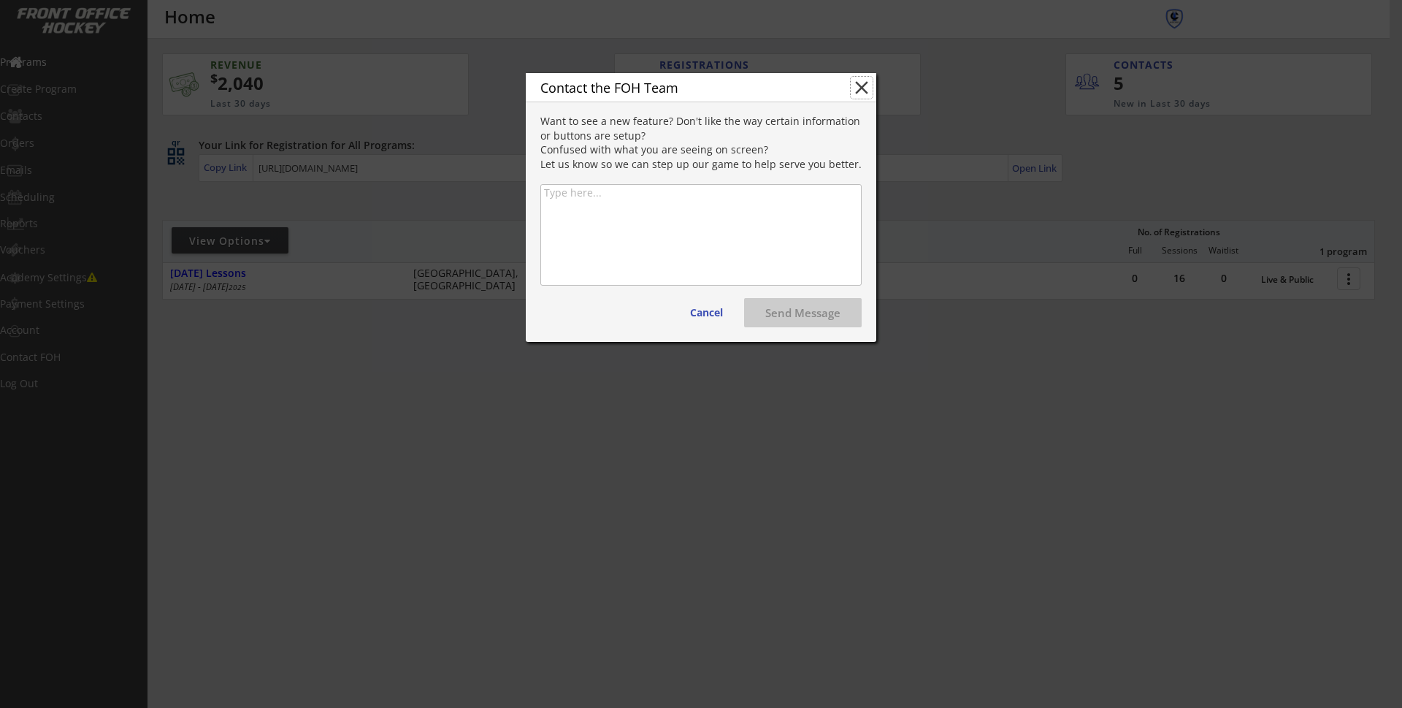
click at [865, 88] on button "close" at bounding box center [862, 88] width 22 height 22
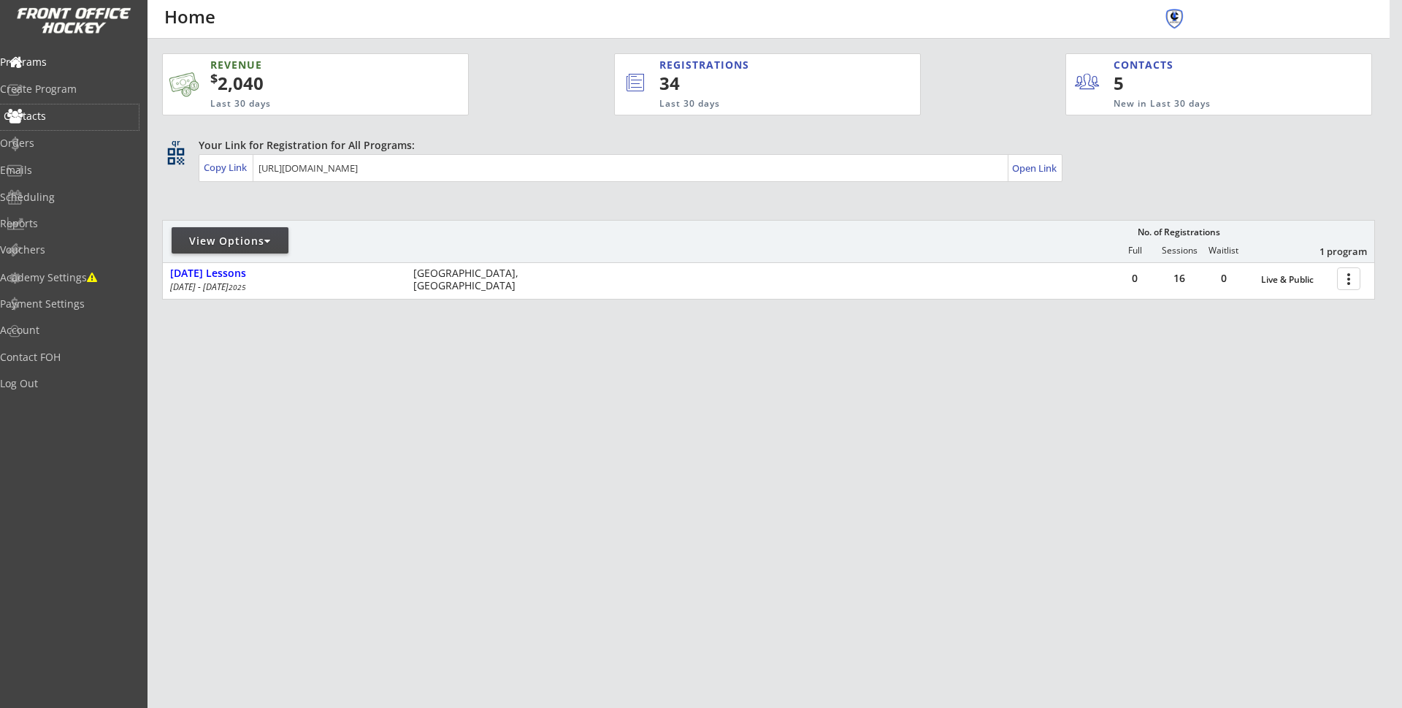
click at [51, 114] on div "Contacts" at bounding box center [69, 116] width 131 height 10
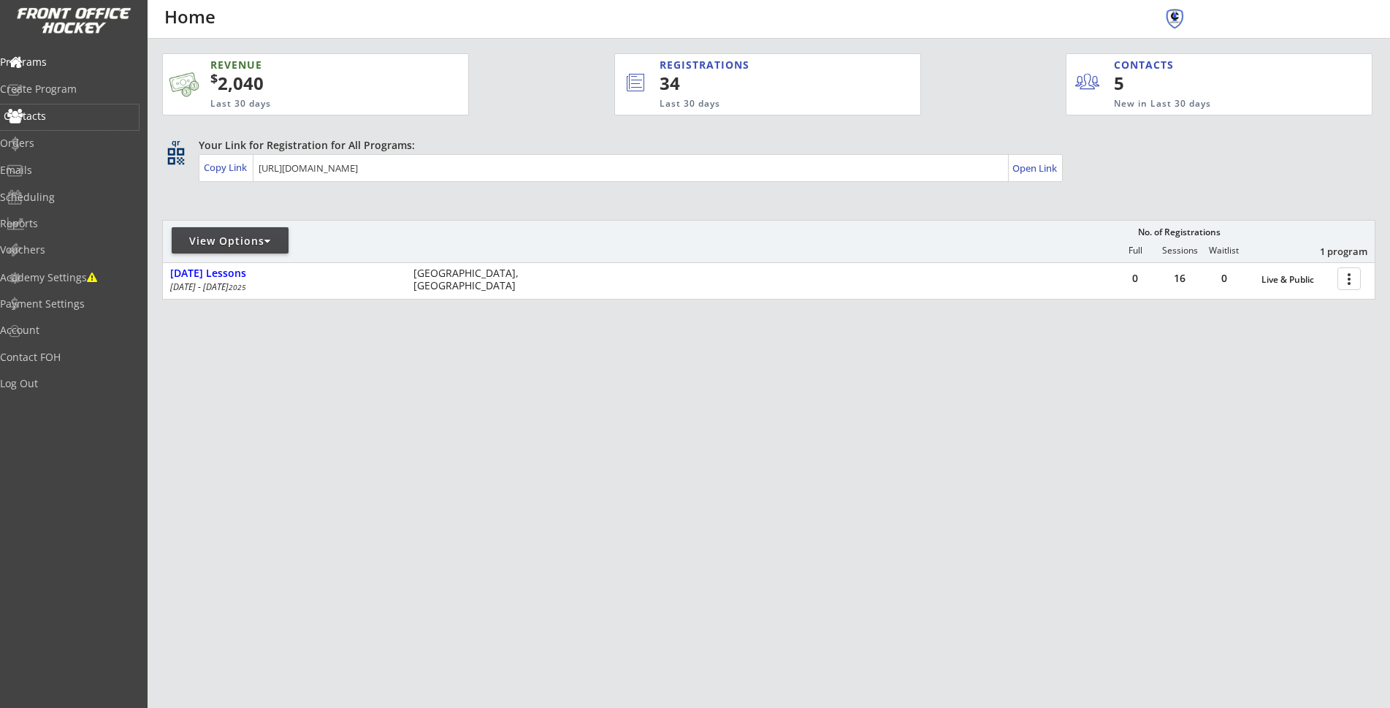
select select ""Players""
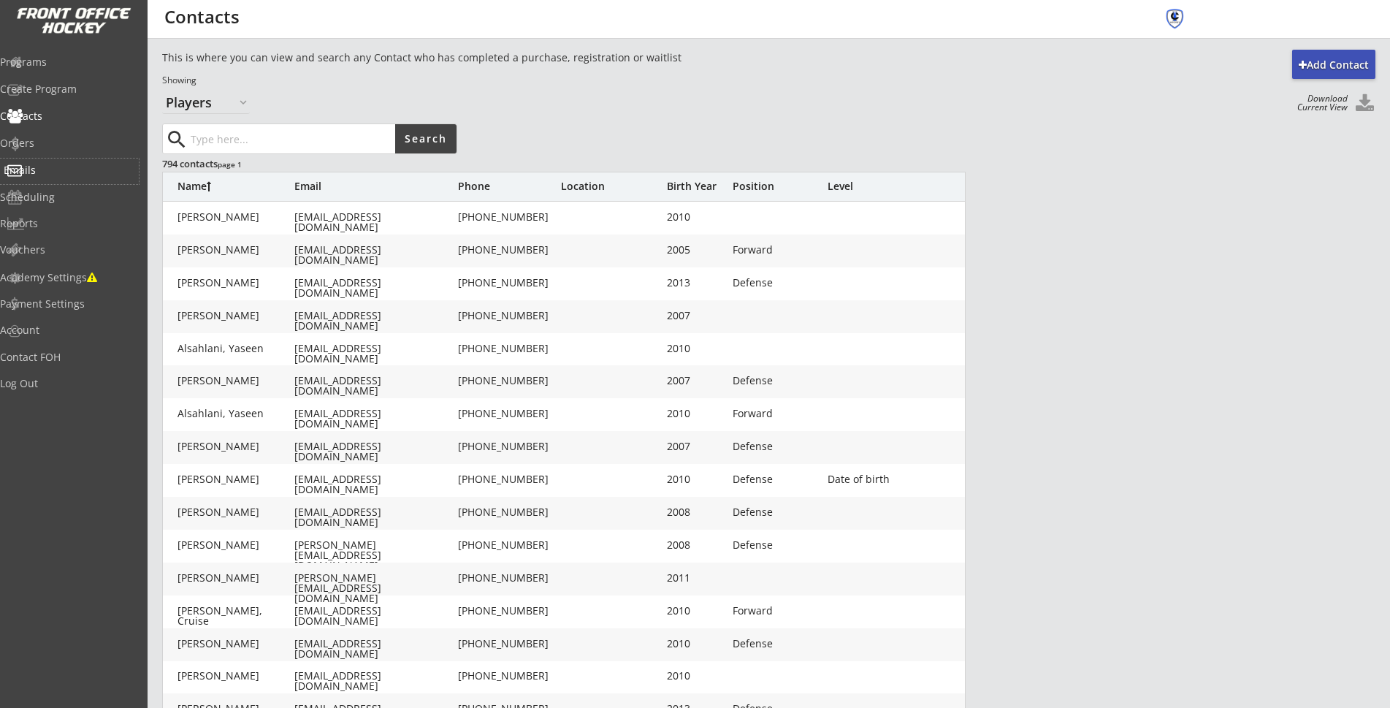
click at [48, 166] on div "Emails" at bounding box center [69, 170] width 131 height 10
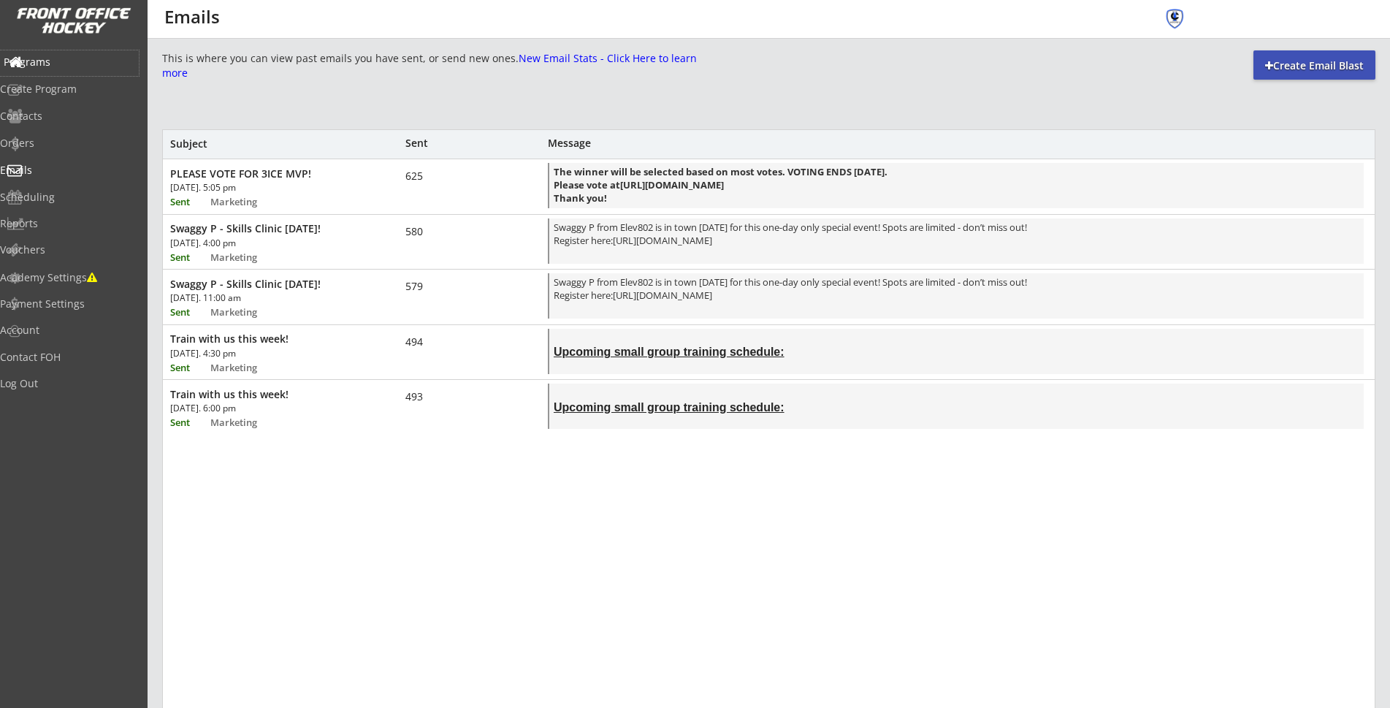
click at [64, 58] on div "Programs" at bounding box center [69, 62] width 131 height 10
